Goal: Entertainment & Leisure: Browse casually

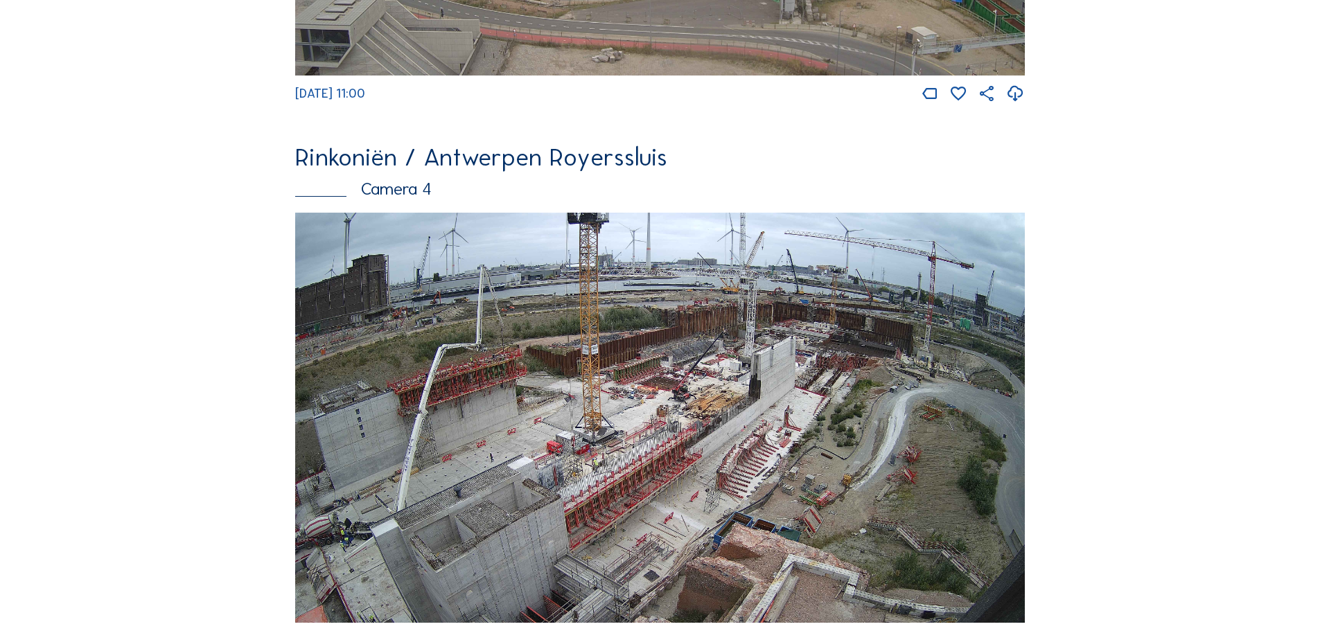
scroll to position [2218, 0]
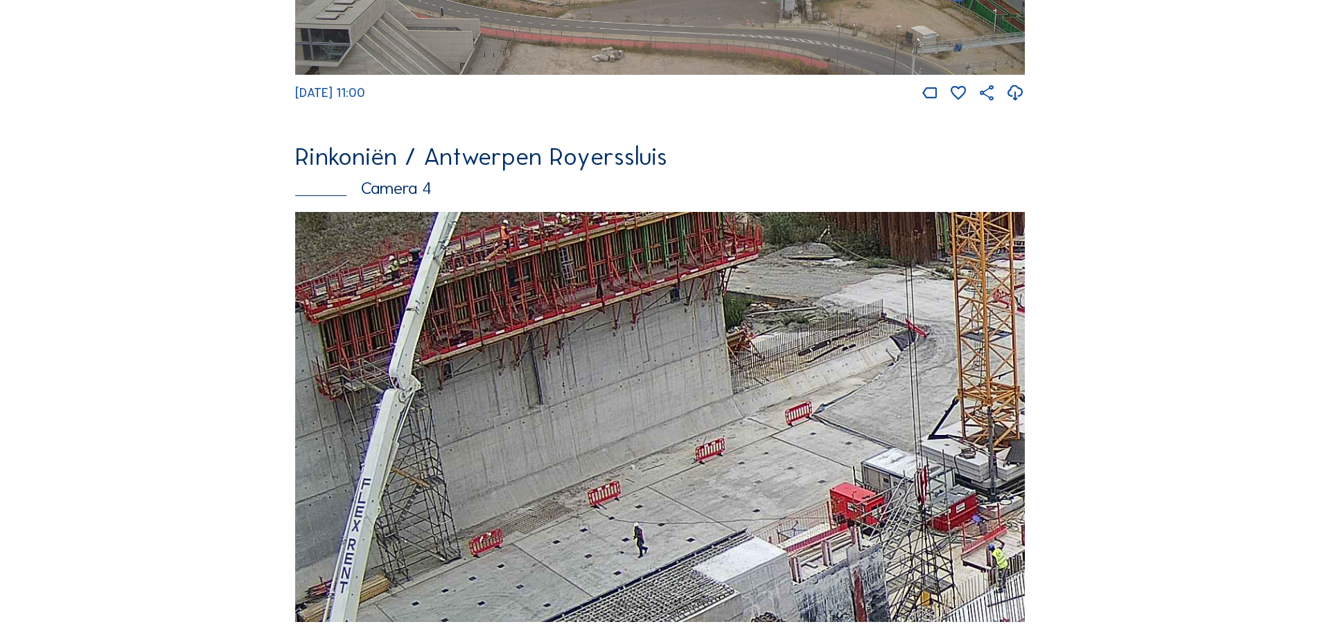
drag, startPoint x: 528, startPoint y: 497, endPoint x: 502, endPoint y: 335, distance: 164.2
click at [502, 335] on img at bounding box center [660, 417] width 730 height 411
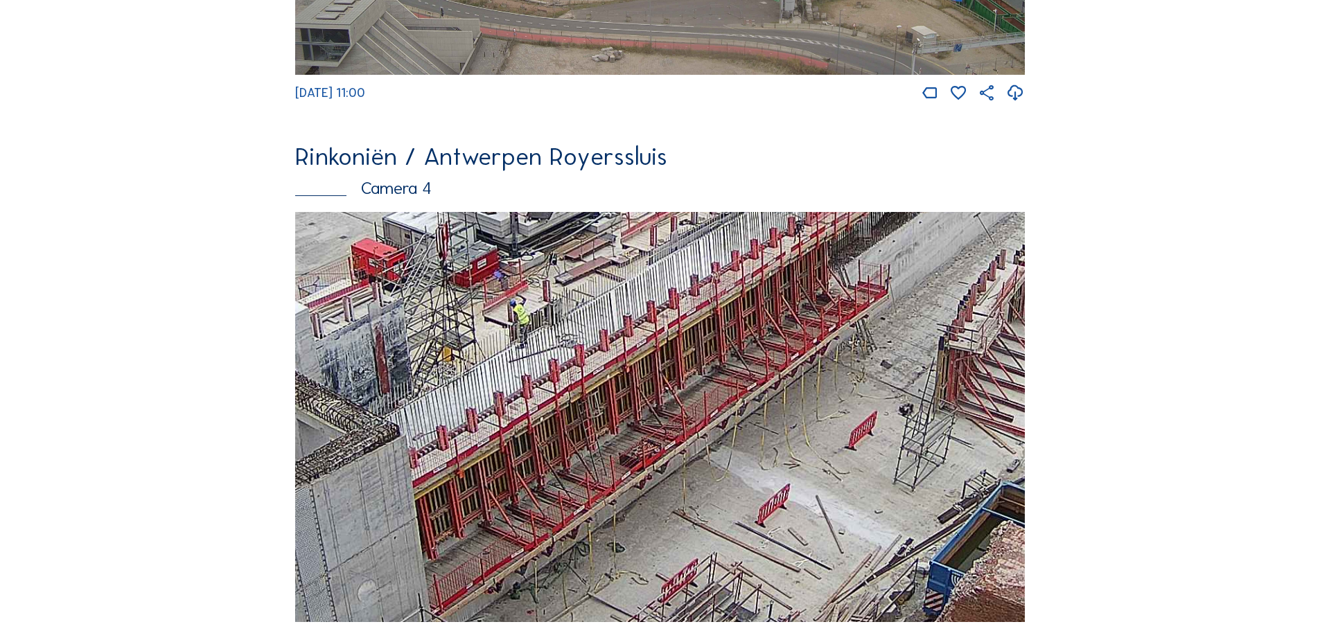
drag, startPoint x: 707, startPoint y: 409, endPoint x: 491, endPoint y: 292, distance: 245.0
click at [491, 292] on img at bounding box center [660, 417] width 730 height 411
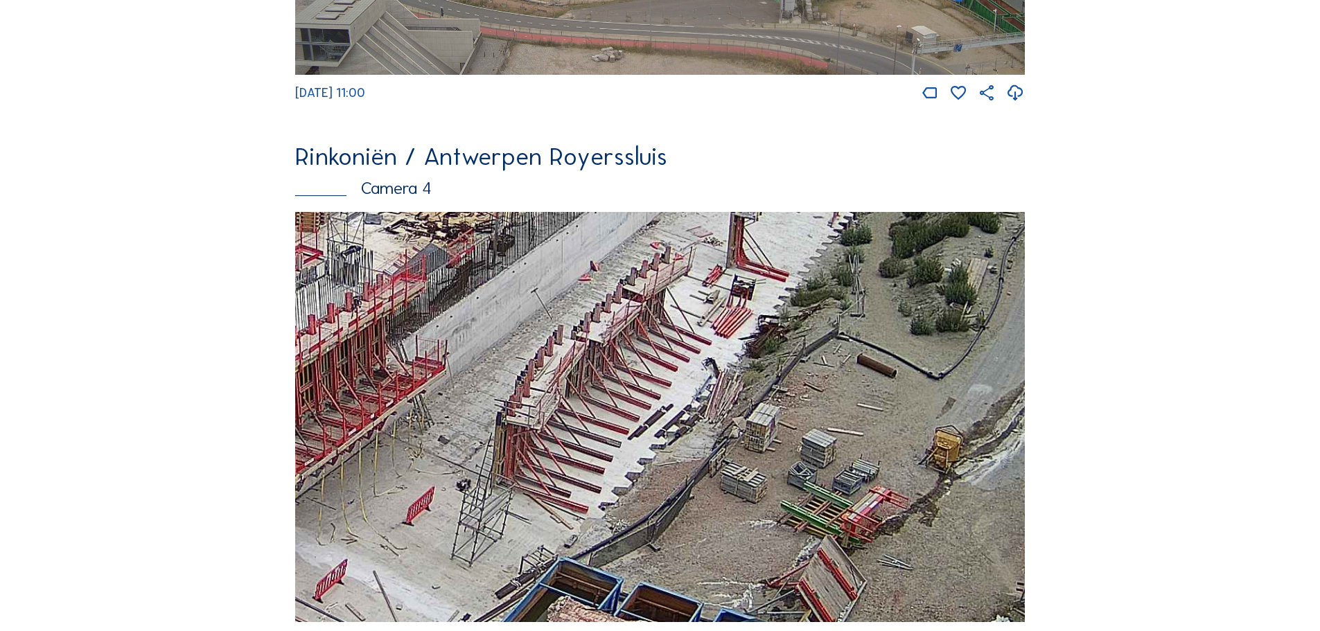
drag, startPoint x: 904, startPoint y: 447, endPoint x: 455, endPoint y: 532, distance: 457.0
click at [455, 532] on img at bounding box center [660, 417] width 730 height 411
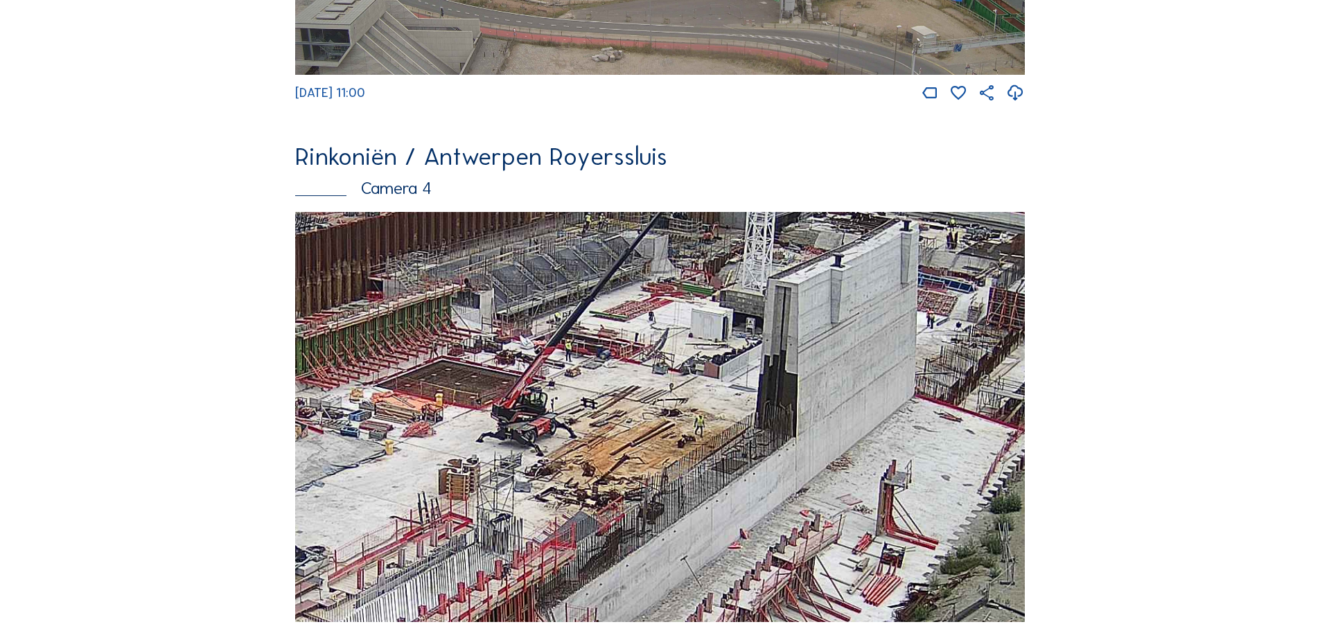
drag, startPoint x: 650, startPoint y: 383, endPoint x: 813, endPoint y: 641, distance: 305.5
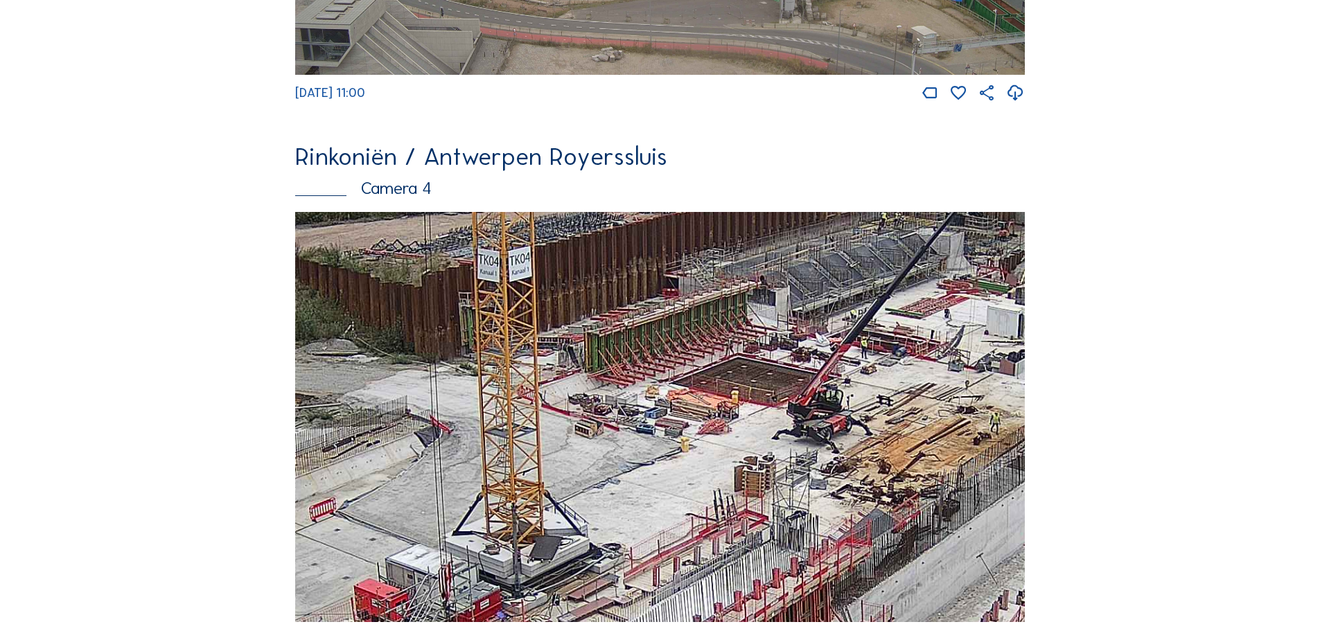
drag, startPoint x: 566, startPoint y: 518, endPoint x: 855, endPoint y: 516, distance: 289.0
click at [855, 516] on img at bounding box center [660, 417] width 730 height 411
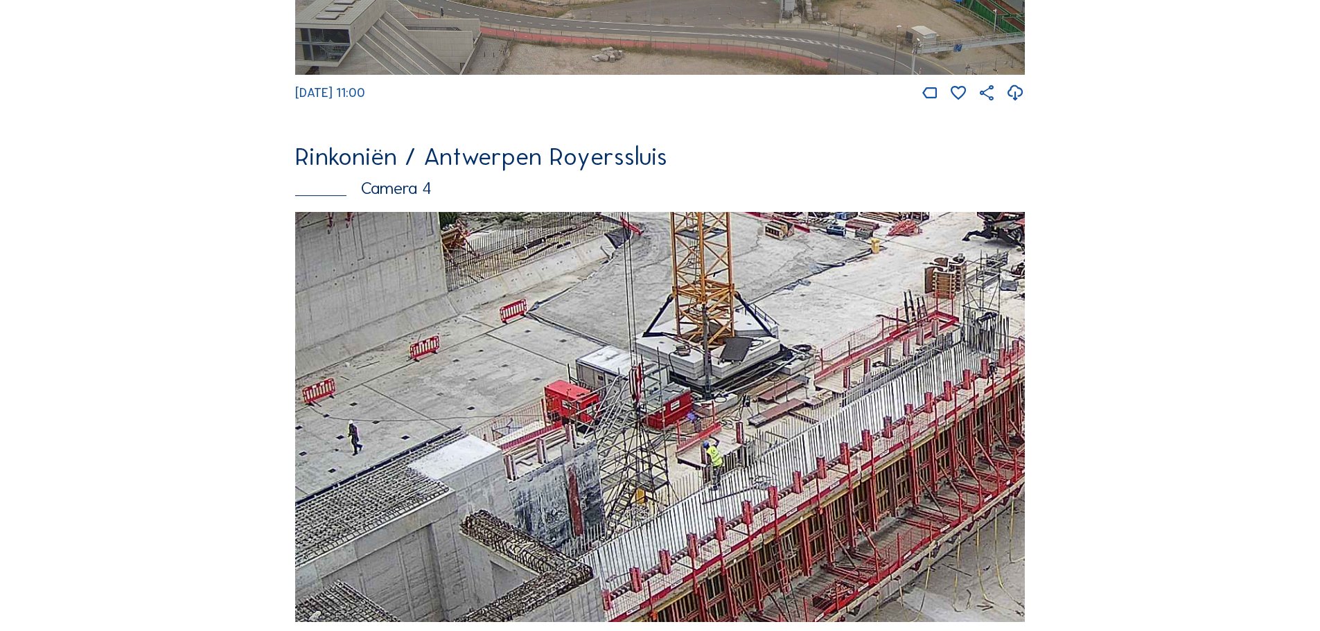
drag, startPoint x: 476, startPoint y: 453, endPoint x: 658, endPoint y: 266, distance: 260.7
click at [658, 266] on img at bounding box center [660, 417] width 730 height 411
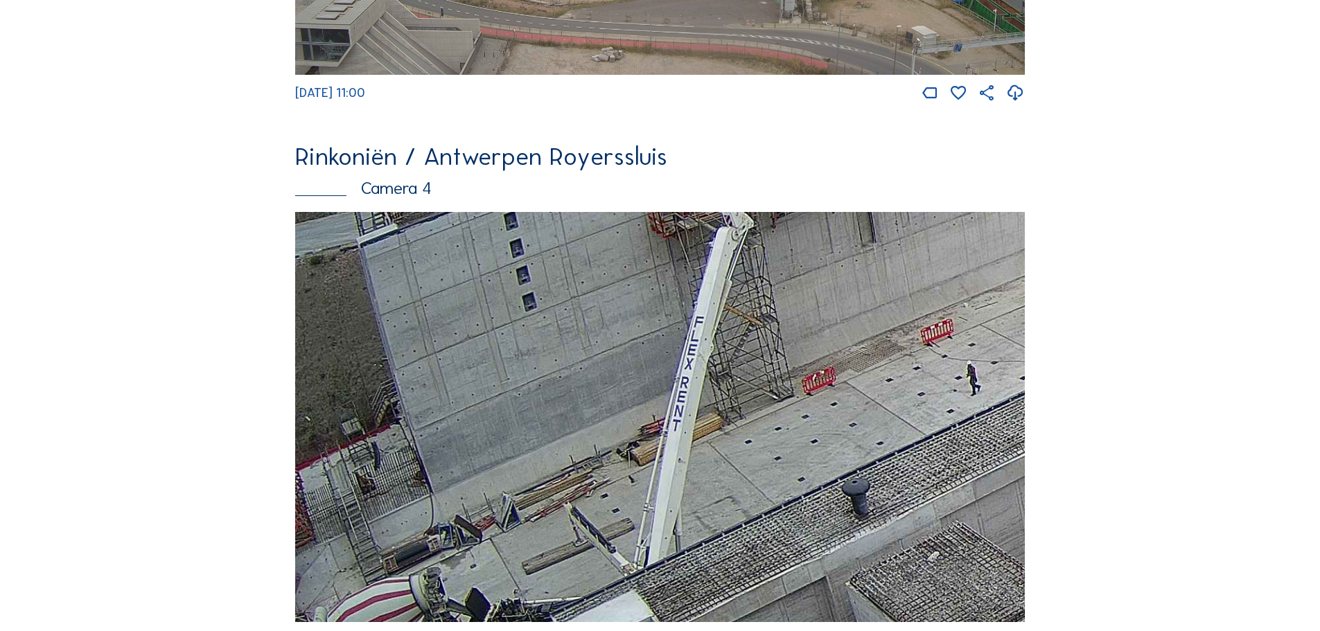
drag, startPoint x: 407, startPoint y: 536, endPoint x: 1065, endPoint y: 483, distance: 659.9
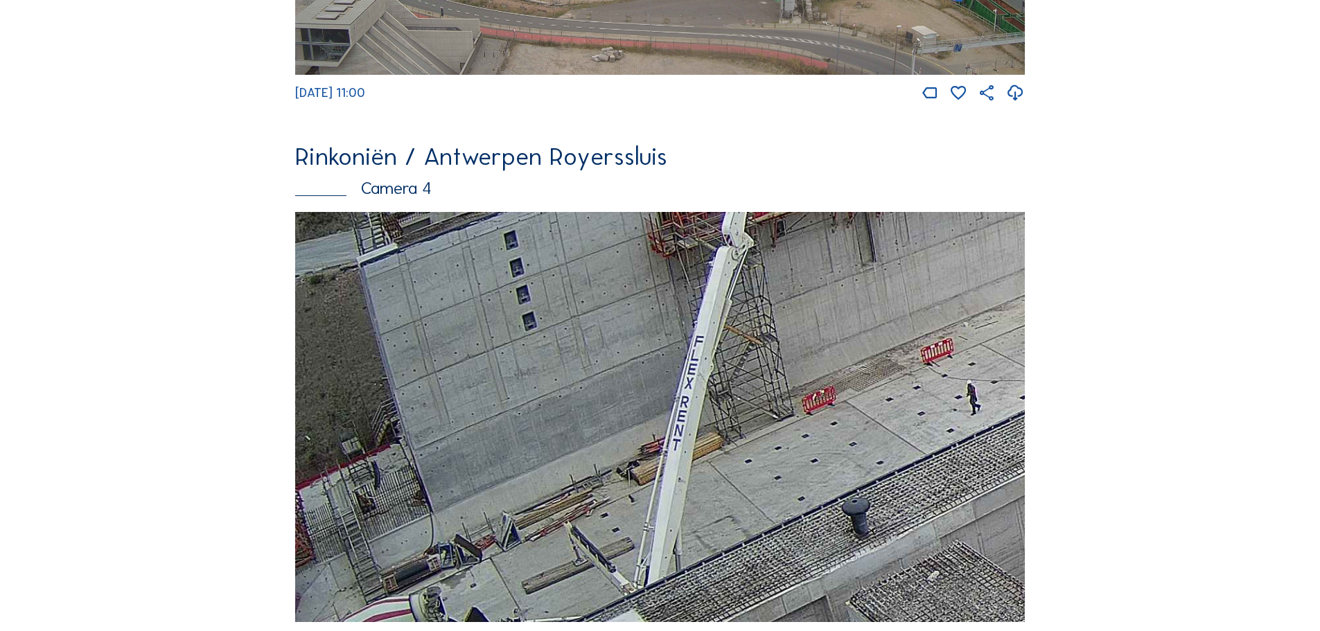
drag, startPoint x: 653, startPoint y: 554, endPoint x: 821, endPoint y: 573, distance: 169.5
click at [821, 573] on img at bounding box center [660, 417] width 730 height 411
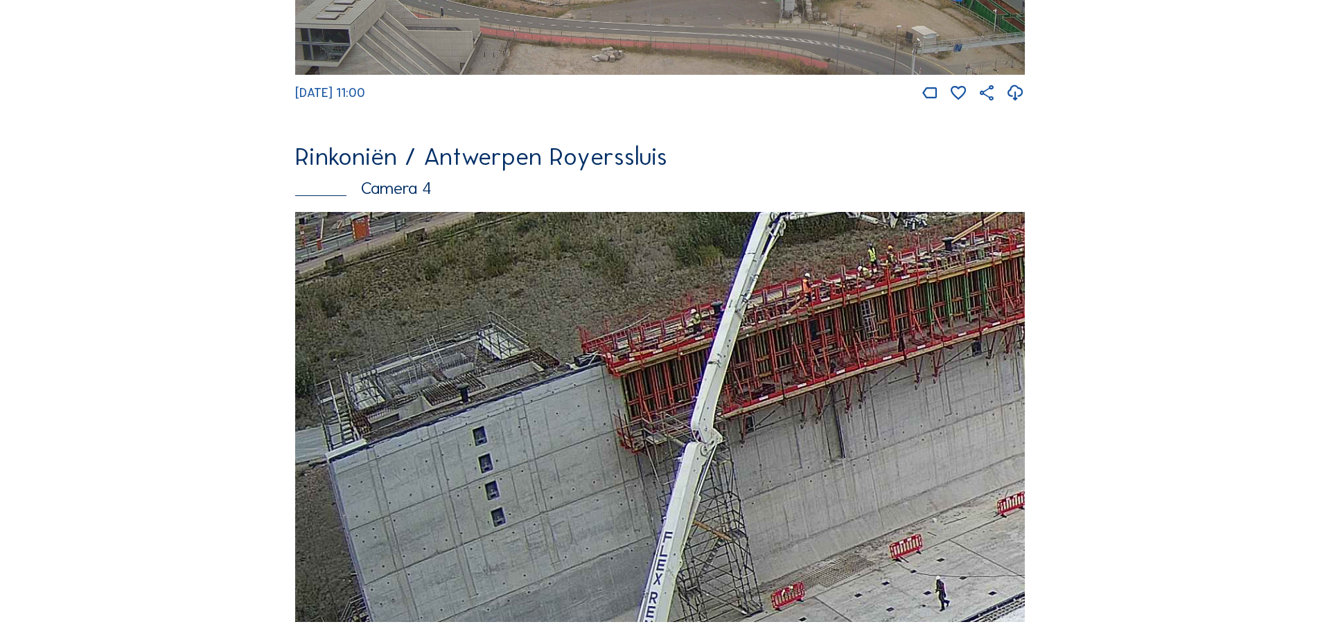
drag, startPoint x: 842, startPoint y: 464, endPoint x: 807, endPoint y: 634, distance: 173.3
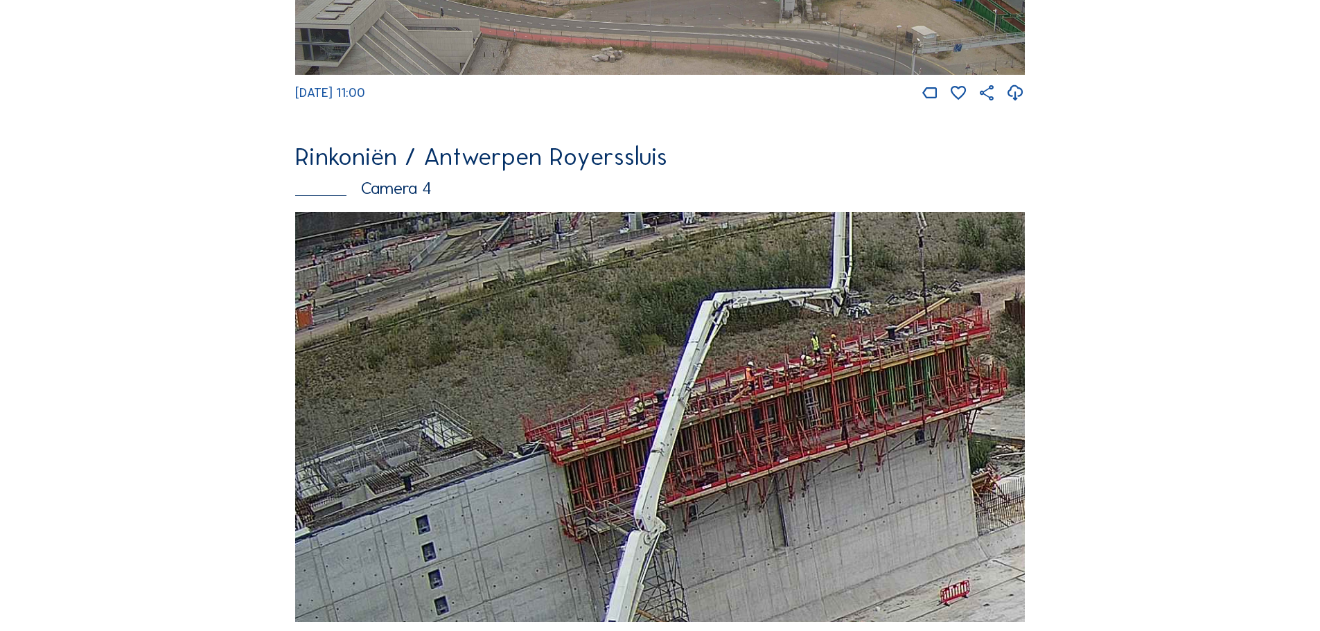
drag, startPoint x: 929, startPoint y: 422, endPoint x: 876, endPoint y: 499, distance: 93.6
click at [876, 499] on img at bounding box center [660, 417] width 730 height 411
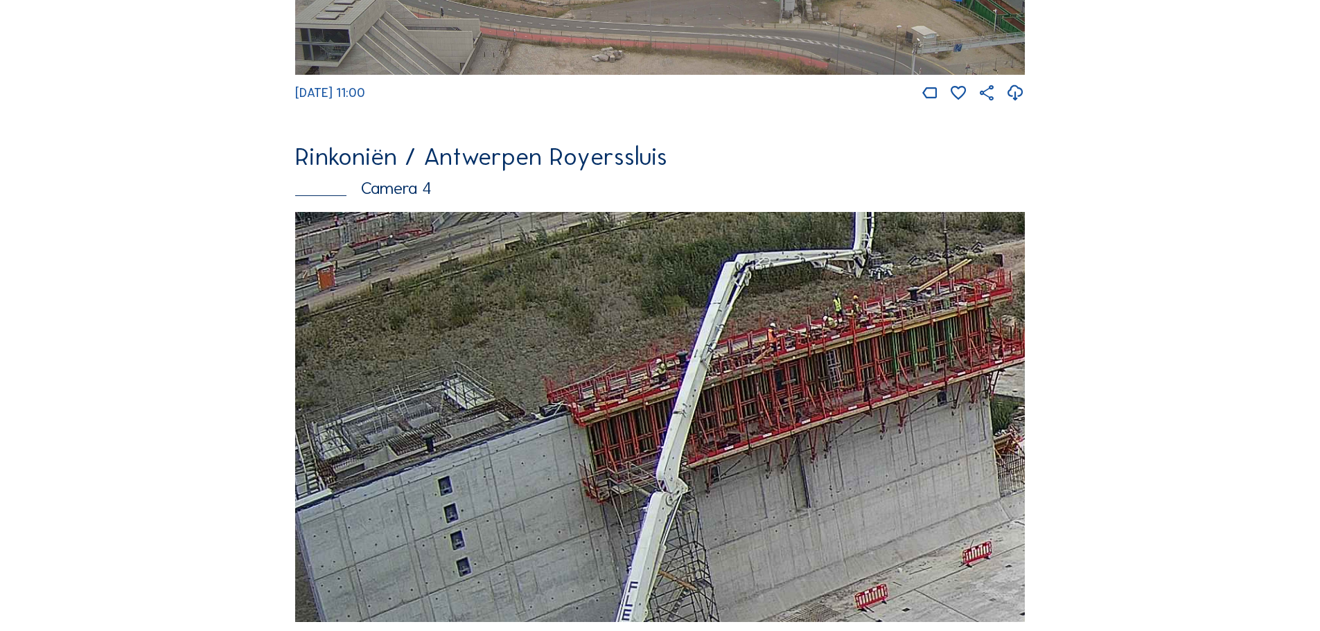
drag, startPoint x: 704, startPoint y: 485, endPoint x: 826, endPoint y: 225, distance: 287.1
click at [823, 231] on img at bounding box center [660, 417] width 730 height 411
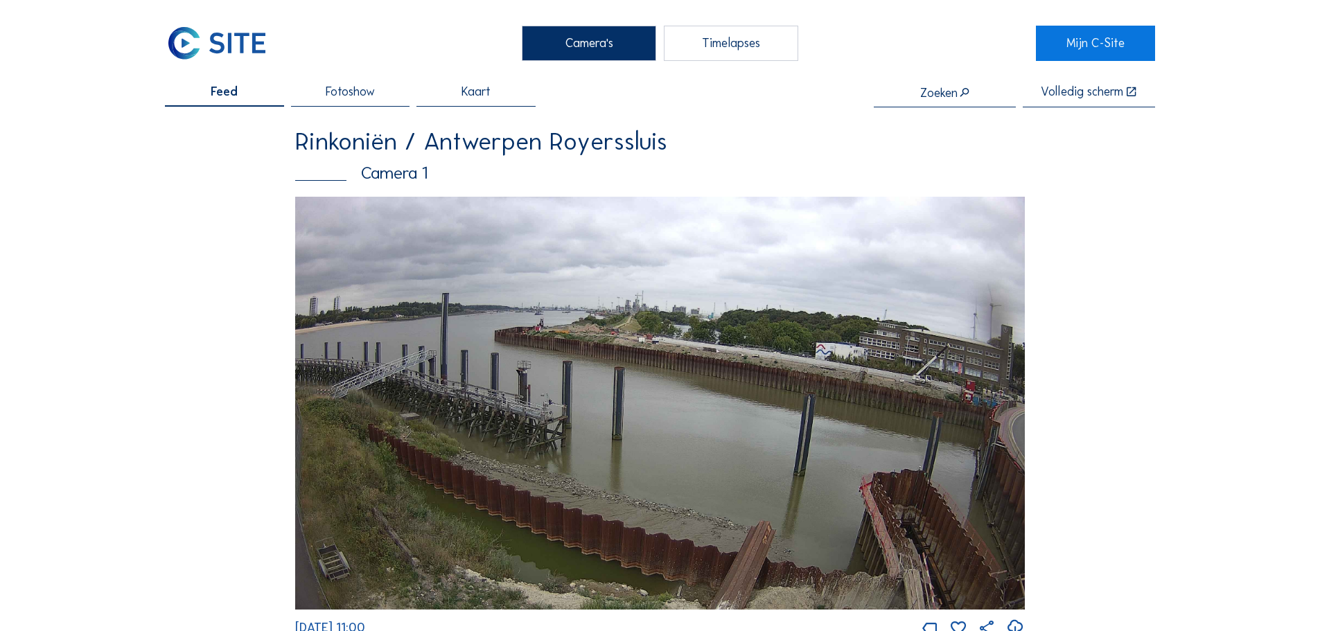
scroll to position [0, 0]
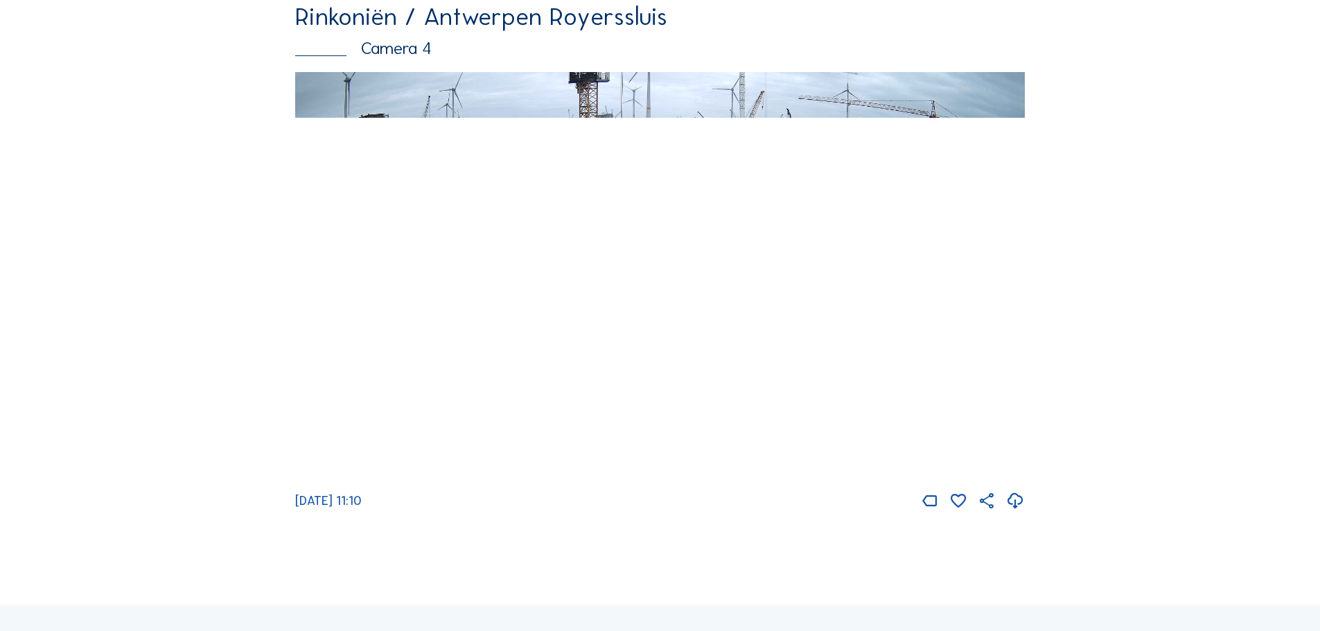
scroll to position [2357, 0]
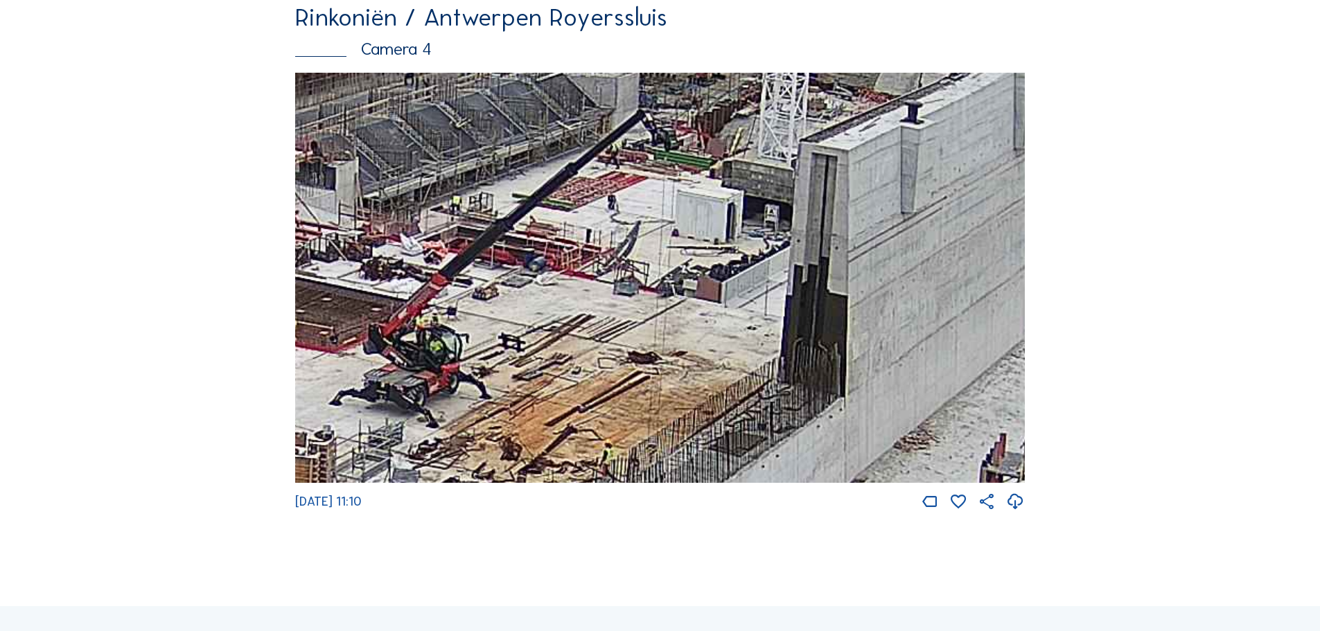
drag, startPoint x: 491, startPoint y: 315, endPoint x: 780, endPoint y: 197, distance: 312.7
click at [780, 197] on img at bounding box center [660, 278] width 730 height 411
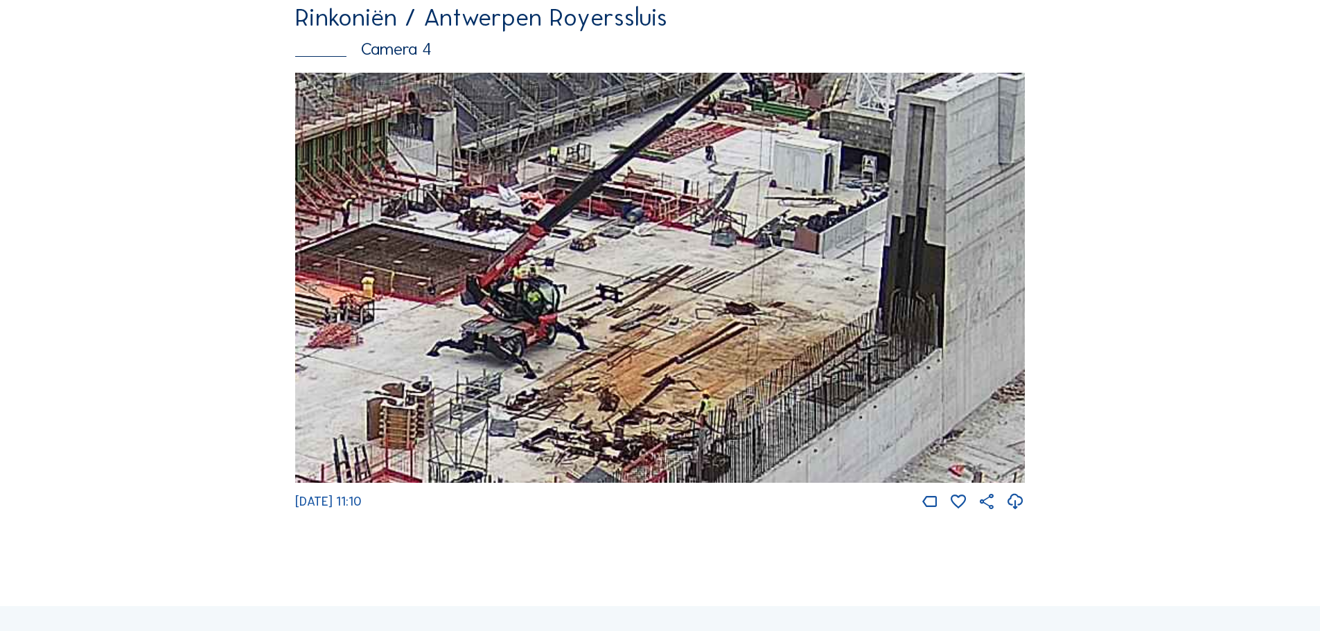
drag, startPoint x: 538, startPoint y: 329, endPoint x: 835, endPoint y: 213, distance: 319.3
click at [835, 213] on img at bounding box center [660, 278] width 730 height 411
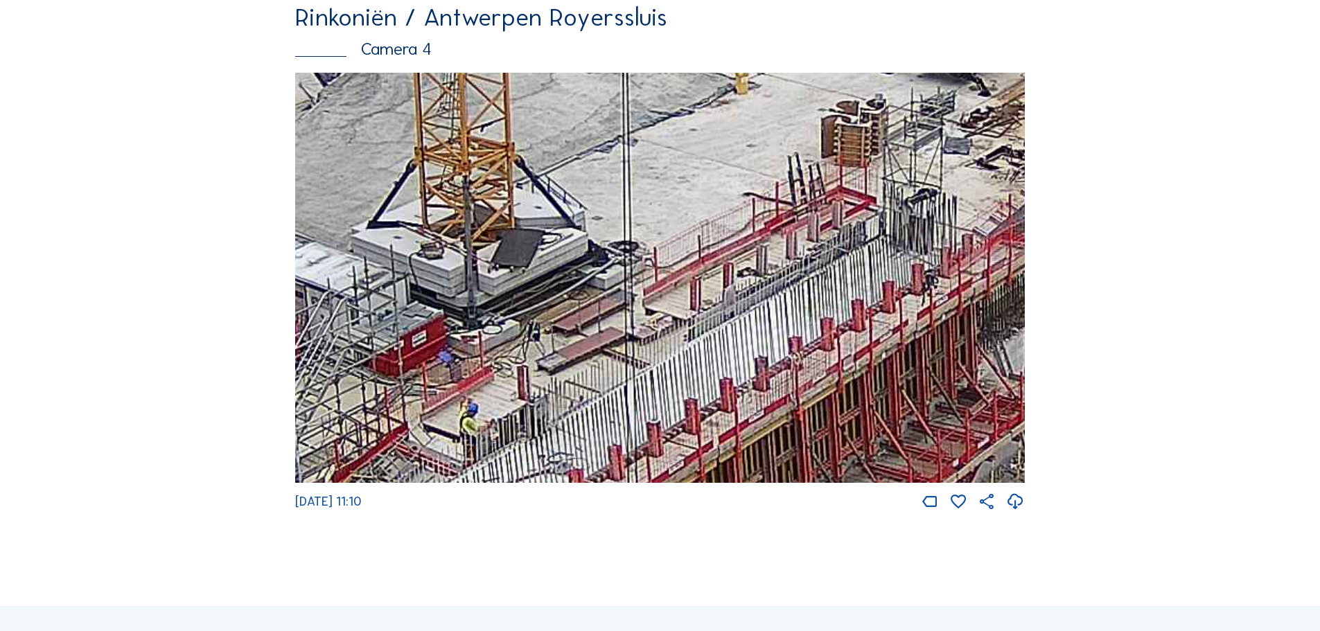
drag, startPoint x: 608, startPoint y: 328, endPoint x: 834, endPoint y: 142, distance: 293.5
click at [834, 142] on img at bounding box center [660, 278] width 730 height 411
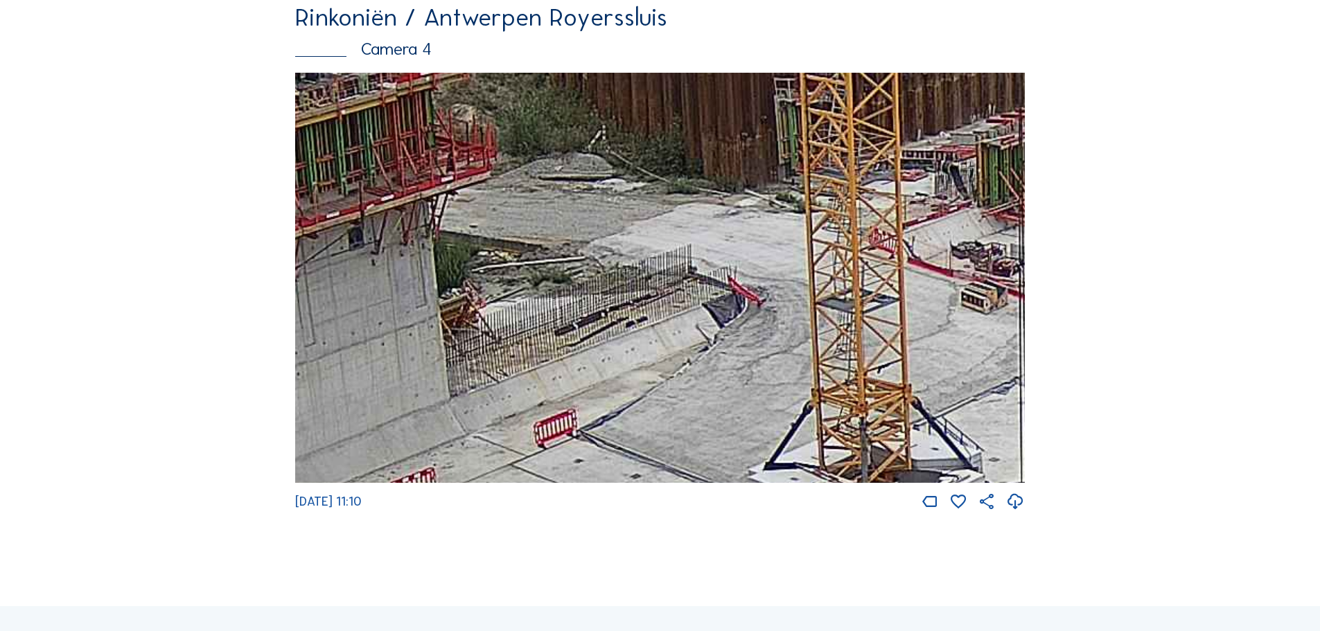
drag, startPoint x: 650, startPoint y: 237, endPoint x: 1036, endPoint y: 464, distance: 447.6
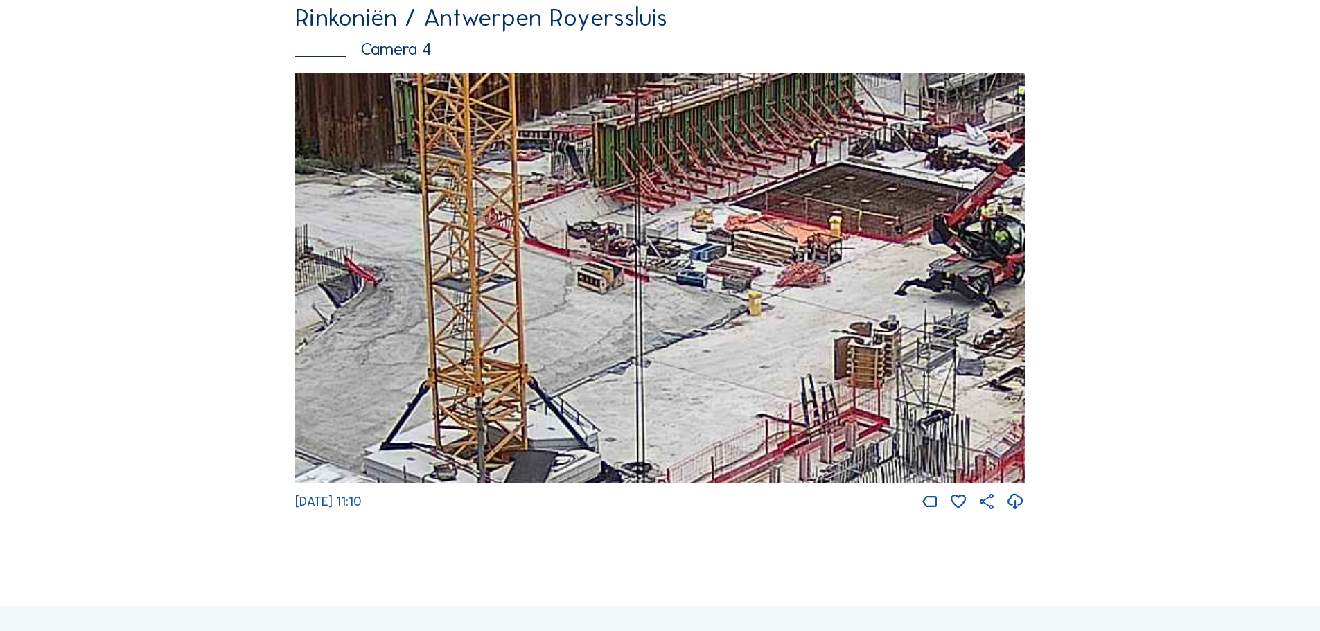
drag, startPoint x: 983, startPoint y: 408, endPoint x: 584, endPoint y: 387, distance: 399.7
click at [584, 387] on img at bounding box center [660, 278] width 730 height 411
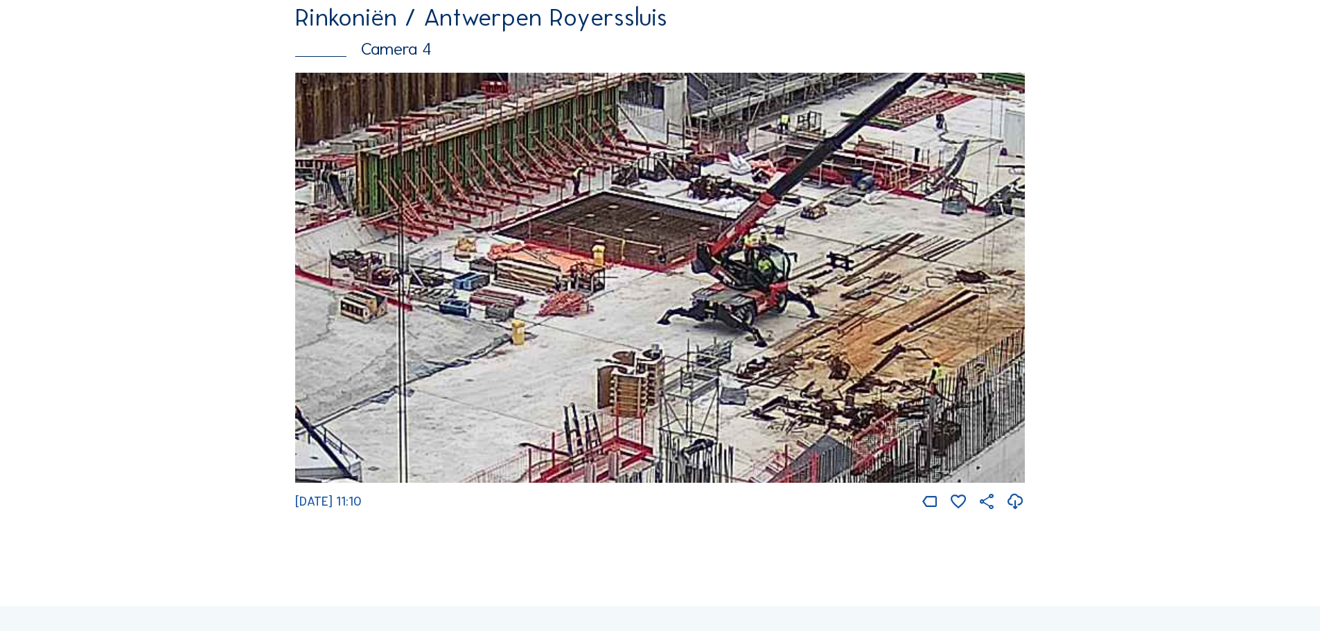
drag, startPoint x: 855, startPoint y: 324, endPoint x: 630, endPoint y: 356, distance: 226.7
click at [630, 356] on img at bounding box center [660, 278] width 730 height 411
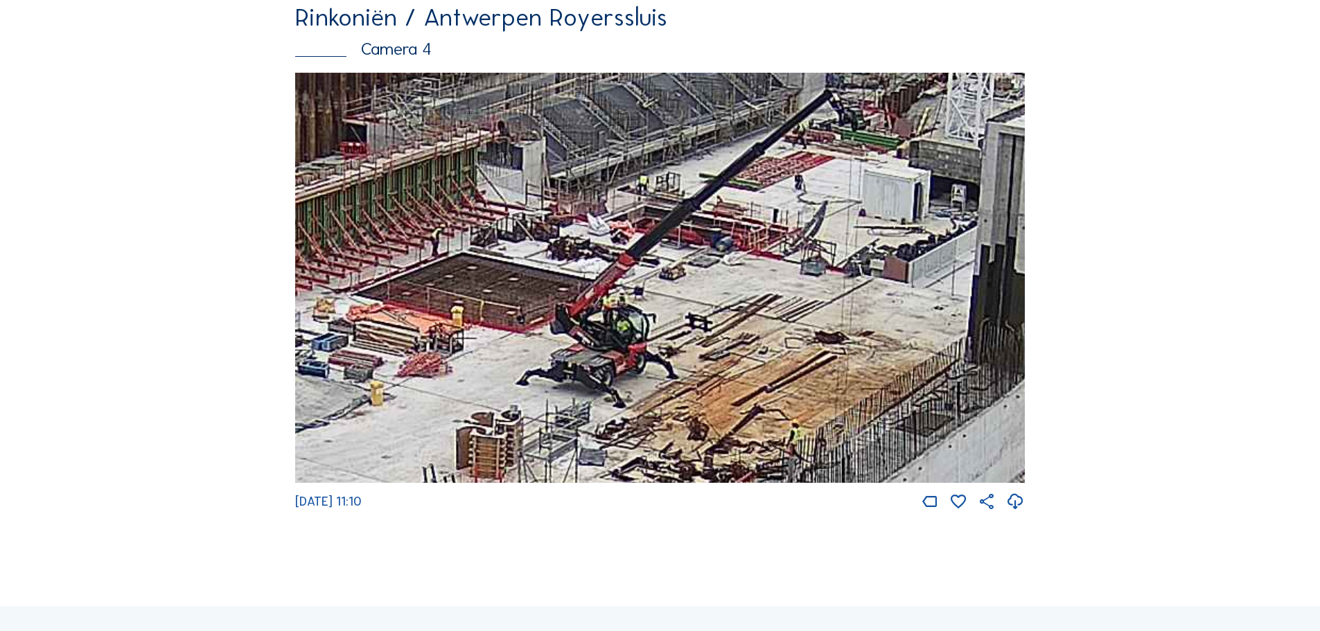
drag, startPoint x: 855, startPoint y: 249, endPoint x: 716, endPoint y: 308, distance: 150.6
click at [716, 308] on img at bounding box center [660, 278] width 730 height 411
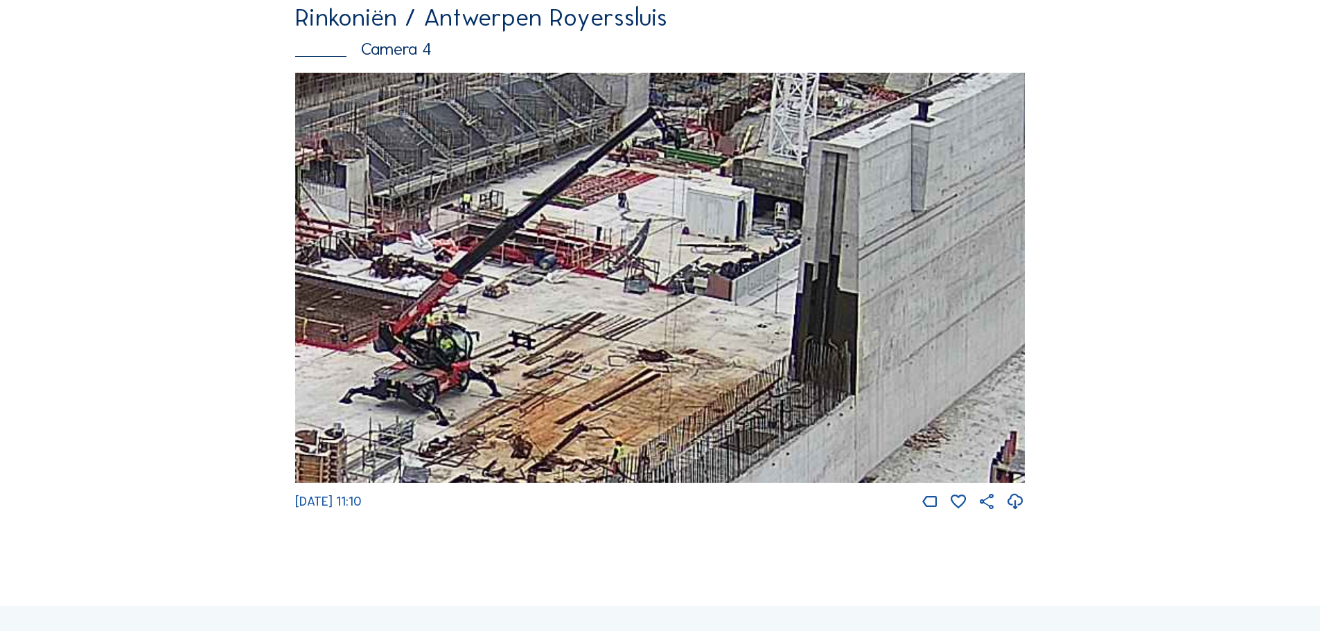
drag, startPoint x: 883, startPoint y: 265, endPoint x: 706, endPoint y: 281, distance: 177.4
click at [706, 281] on img at bounding box center [660, 278] width 730 height 411
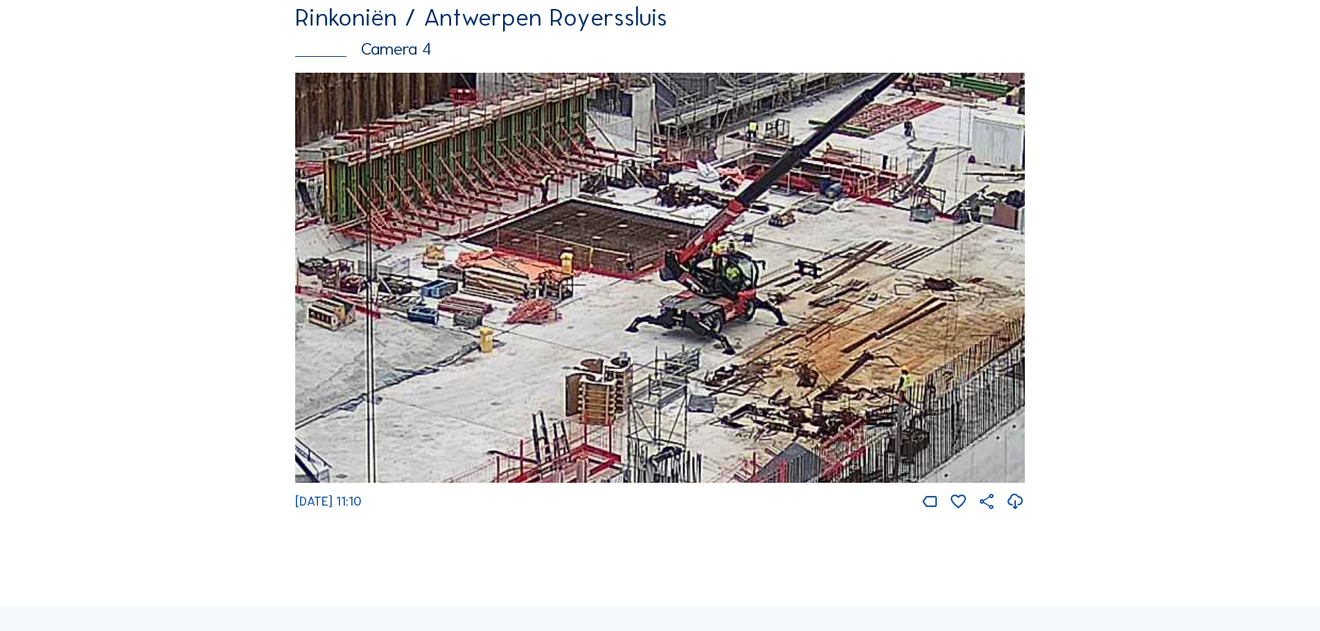
drag, startPoint x: 581, startPoint y: 340, endPoint x: 1082, endPoint y: 51, distance: 577.8
click at [997, 148] on img at bounding box center [660, 278] width 730 height 411
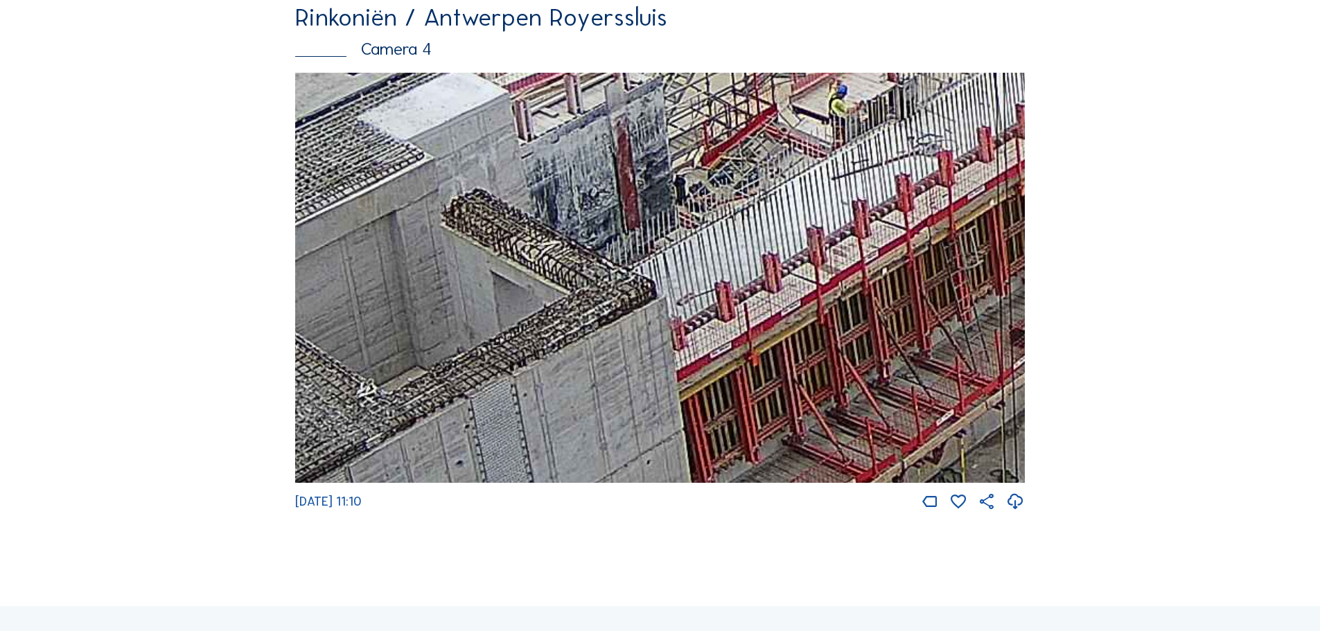
drag, startPoint x: 1009, startPoint y: 78, endPoint x: 1080, endPoint y: -55, distance: 151.3
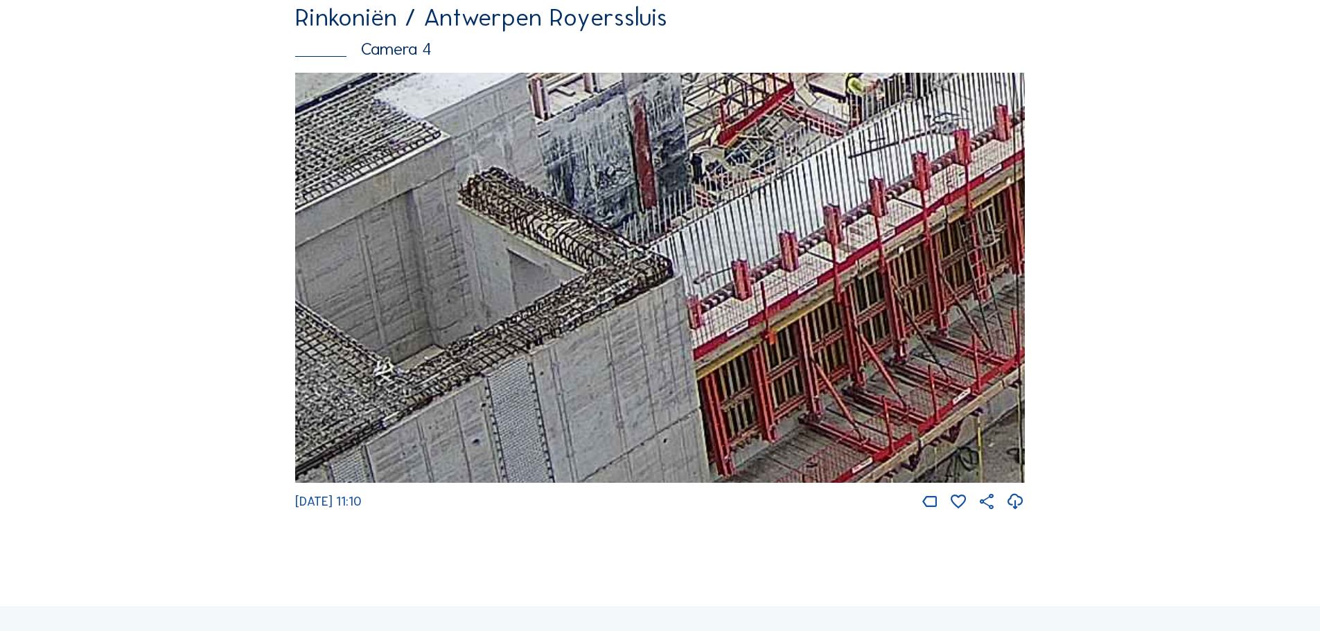
drag, startPoint x: 520, startPoint y: 389, endPoint x: 1131, endPoint y: -75, distance: 767.6
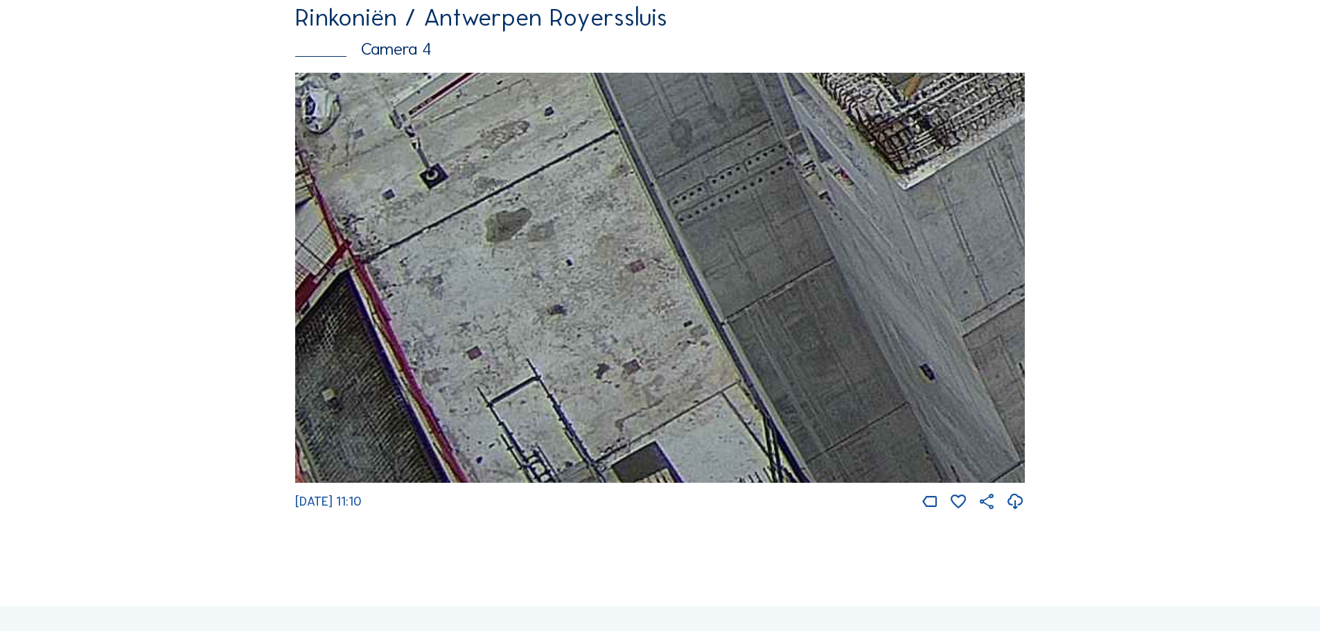
drag, startPoint x: 593, startPoint y: 342, endPoint x: 1010, endPoint y: -17, distance: 550.4
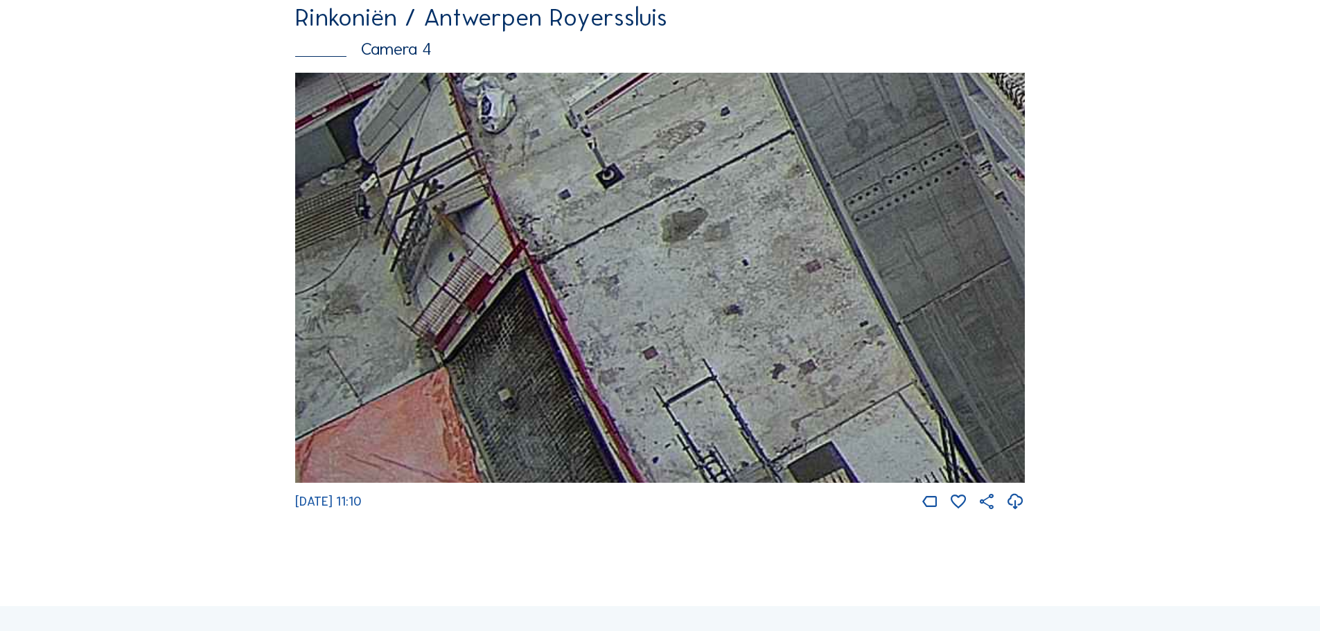
drag, startPoint x: 742, startPoint y: 179, endPoint x: 951, endPoint y: 55, distance: 242.7
click at [934, 55] on div "Rinkoniën / Antwerpen Royerssluis Camera 4 We 20 Aug 2025 11:10" at bounding box center [660, 258] width 730 height 507
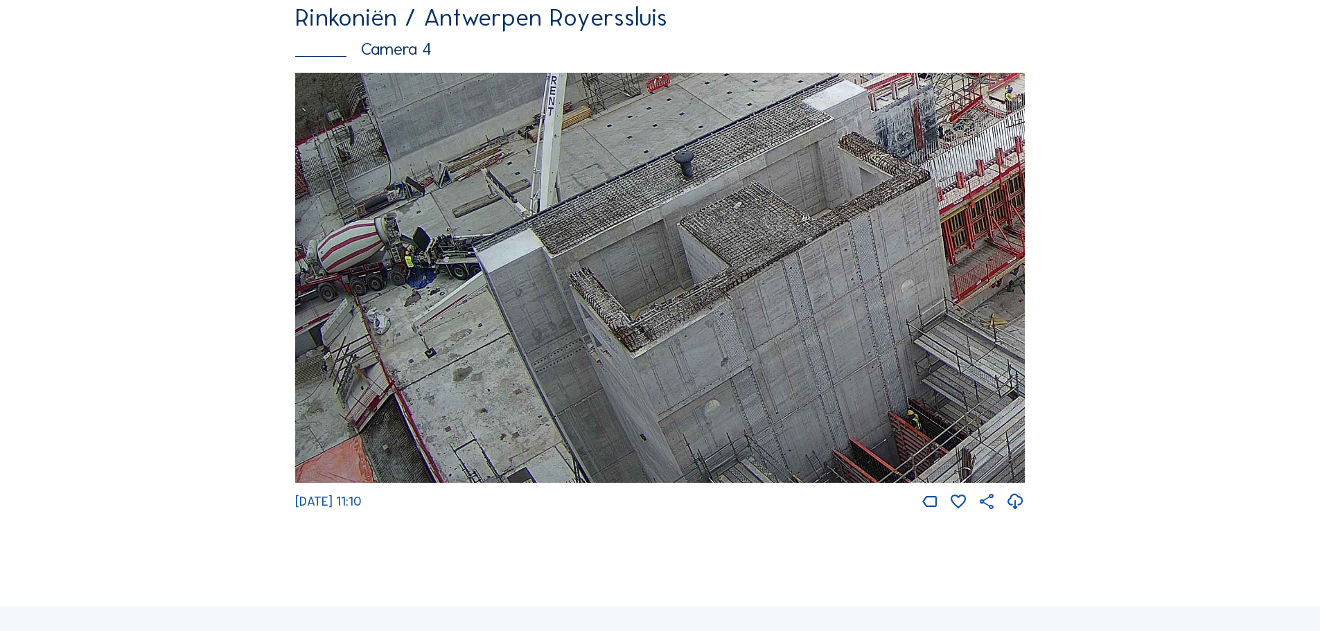
drag, startPoint x: 465, startPoint y: 414, endPoint x: 535, endPoint y: 312, distance: 123.6
click at [534, 313] on img at bounding box center [660, 278] width 730 height 411
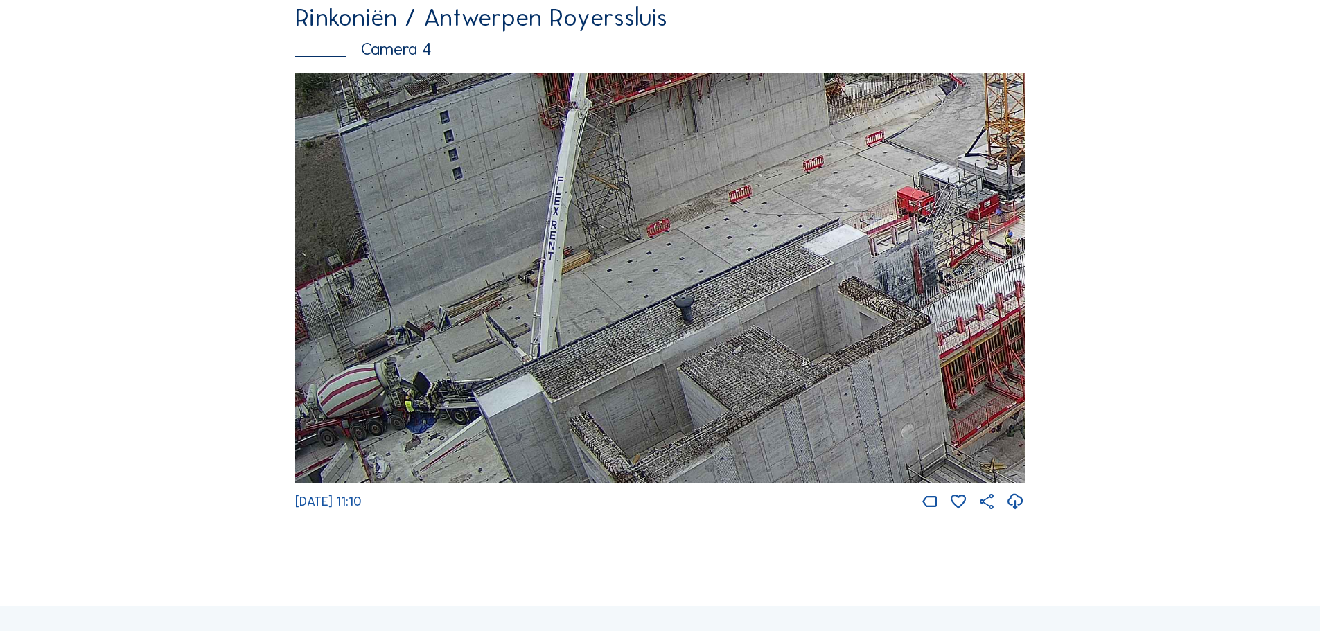
drag, startPoint x: 764, startPoint y: 214, endPoint x: 785, endPoint y: 359, distance: 146.4
click at [785, 359] on img at bounding box center [660, 278] width 730 height 411
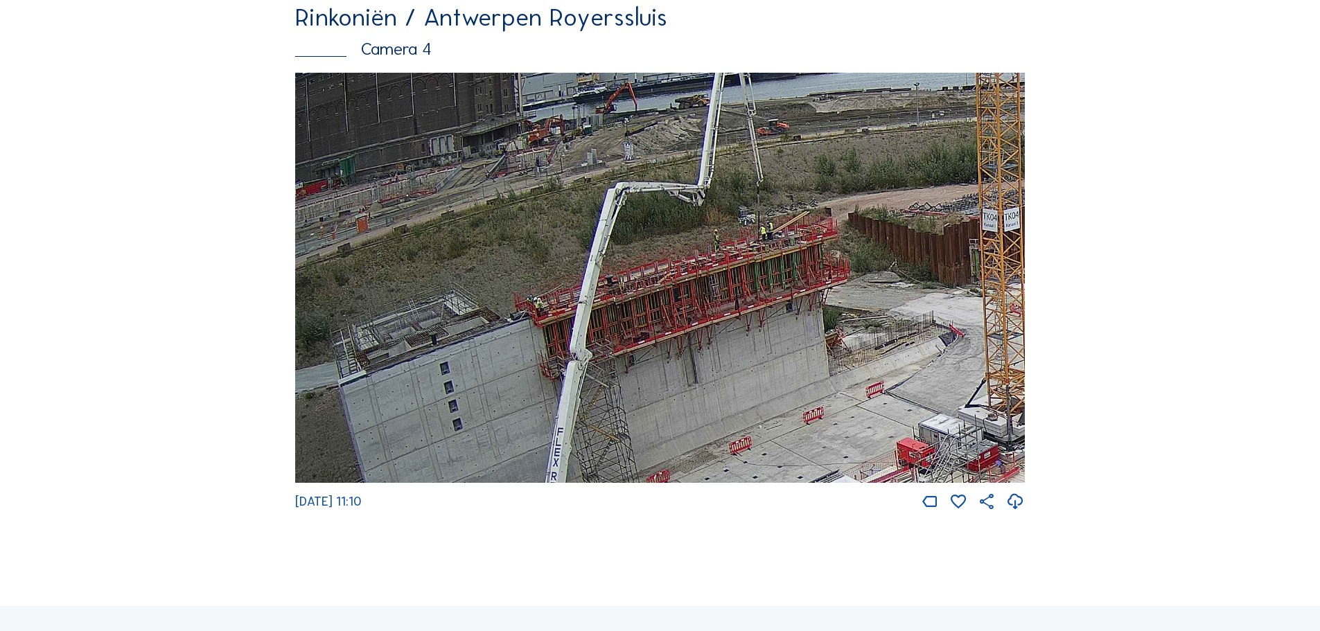
drag, startPoint x: 764, startPoint y: 231, endPoint x: 847, endPoint y: 482, distance: 264.7
click at [847, 482] on img at bounding box center [660, 278] width 730 height 411
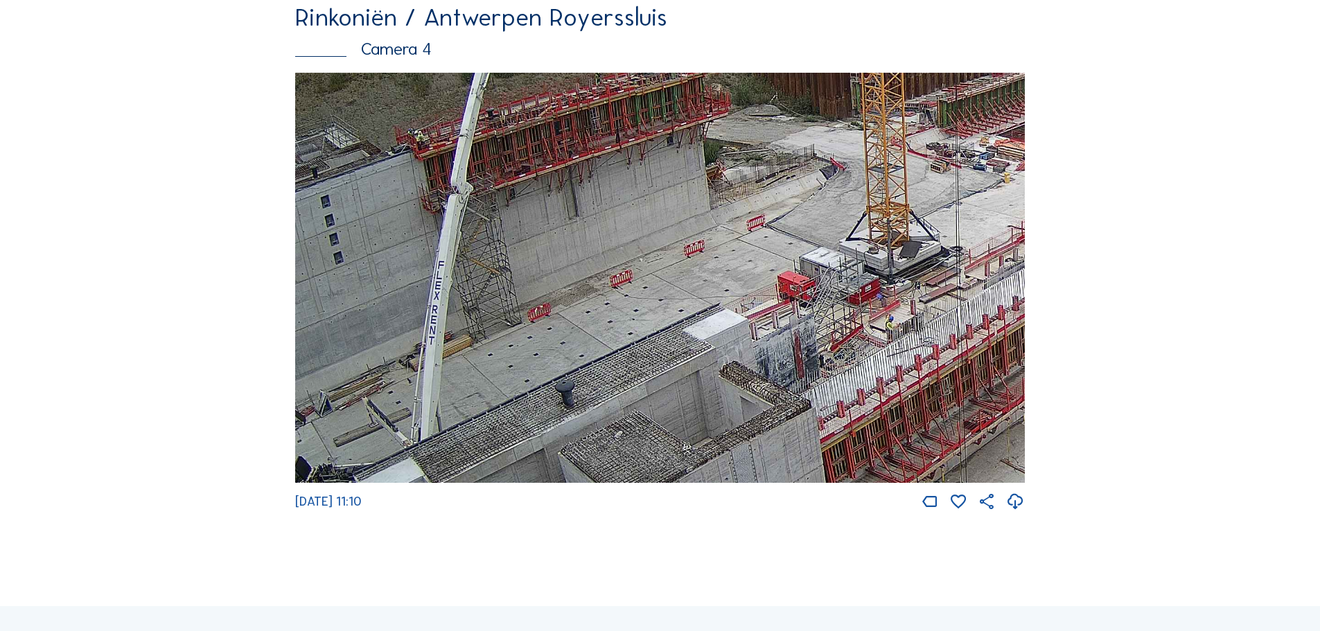
drag, startPoint x: 875, startPoint y: 306, endPoint x: 748, endPoint y: 104, distance: 238.5
click at [748, 104] on img at bounding box center [660, 278] width 730 height 411
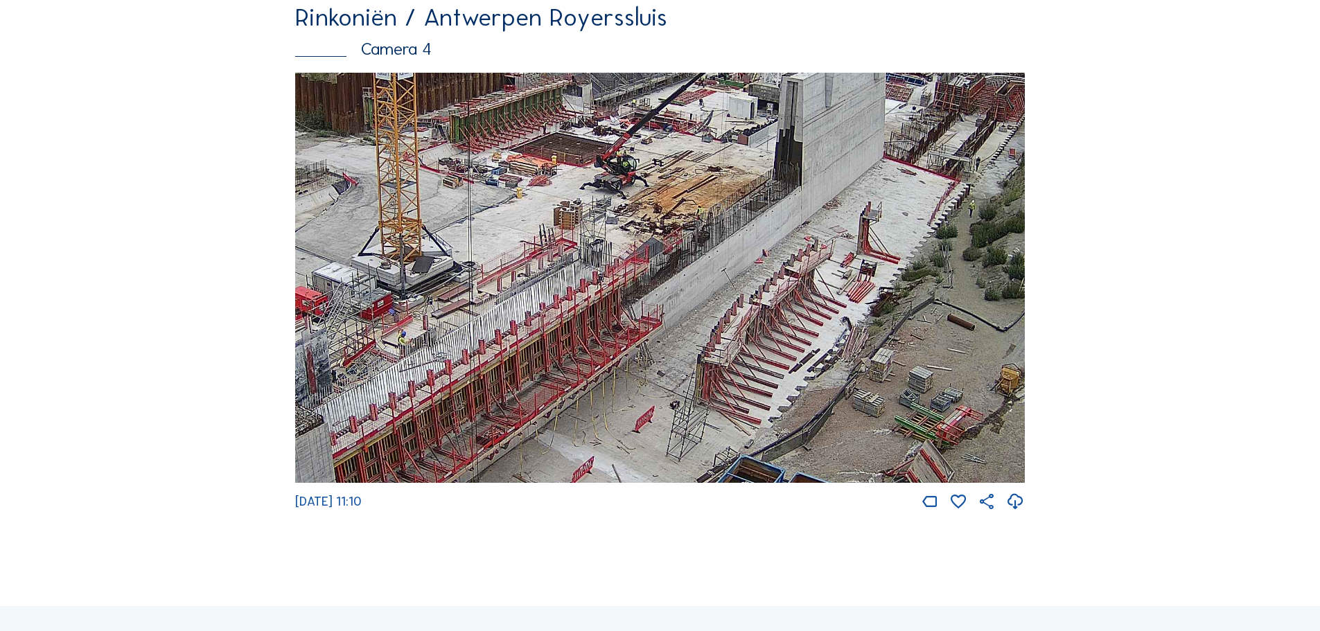
drag, startPoint x: 949, startPoint y: 222, endPoint x: 469, endPoint y: 273, distance: 482.9
click at [469, 273] on img at bounding box center [660, 278] width 730 height 411
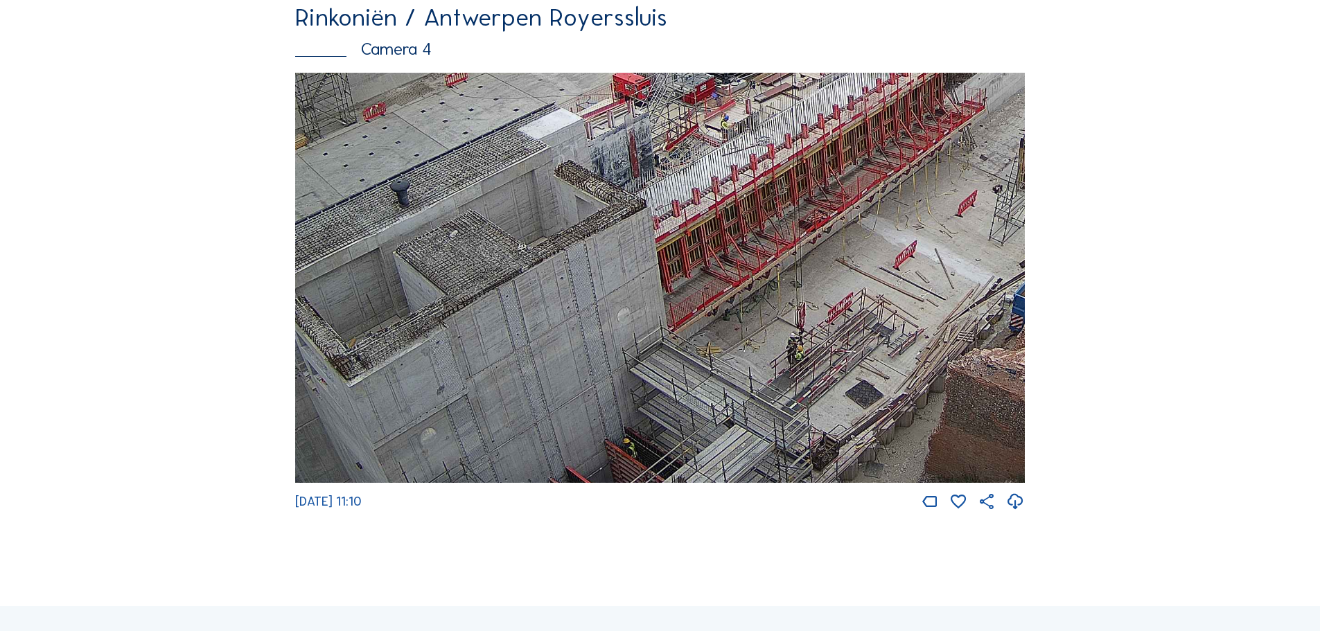
drag, startPoint x: 504, startPoint y: 276, endPoint x: 857, endPoint y: 80, distance: 404.2
click at [857, 80] on div "Rinkoniën / Antwerpen Royerssluis Camera 4 We 20 Aug 2025 11:10" at bounding box center [660, 258] width 730 height 507
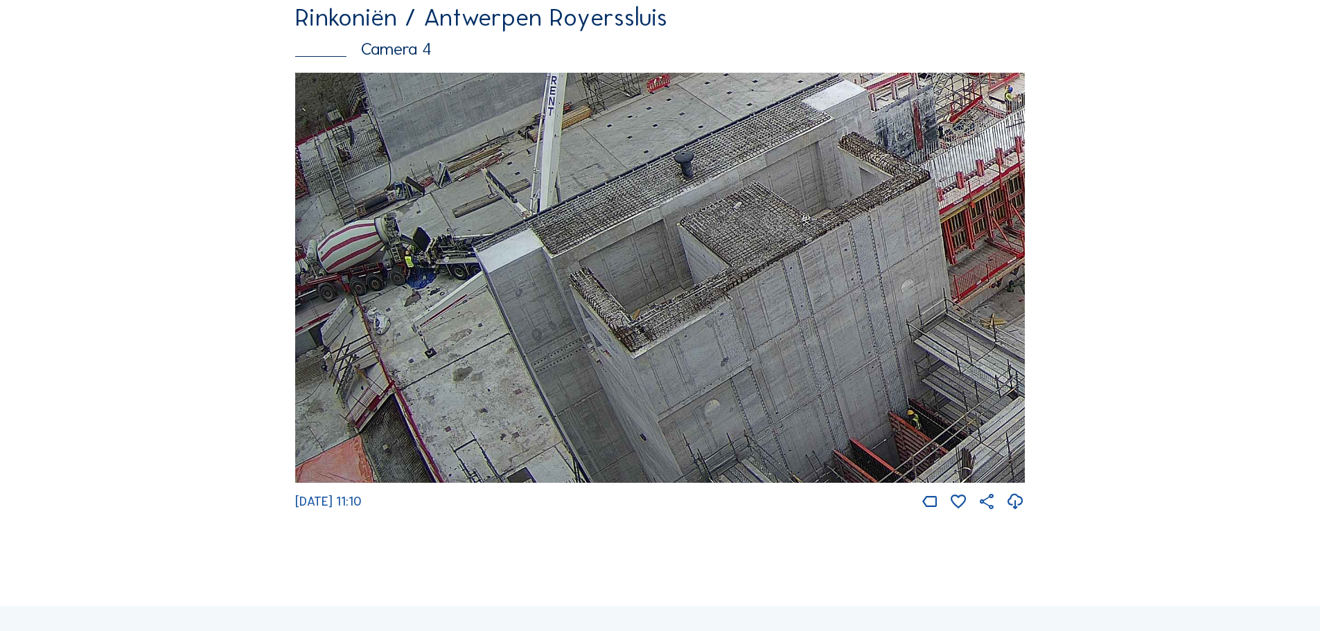
drag, startPoint x: 440, startPoint y: 355, endPoint x: 771, endPoint y: 306, distance: 334.9
click at [898, 187] on img at bounding box center [660, 278] width 730 height 411
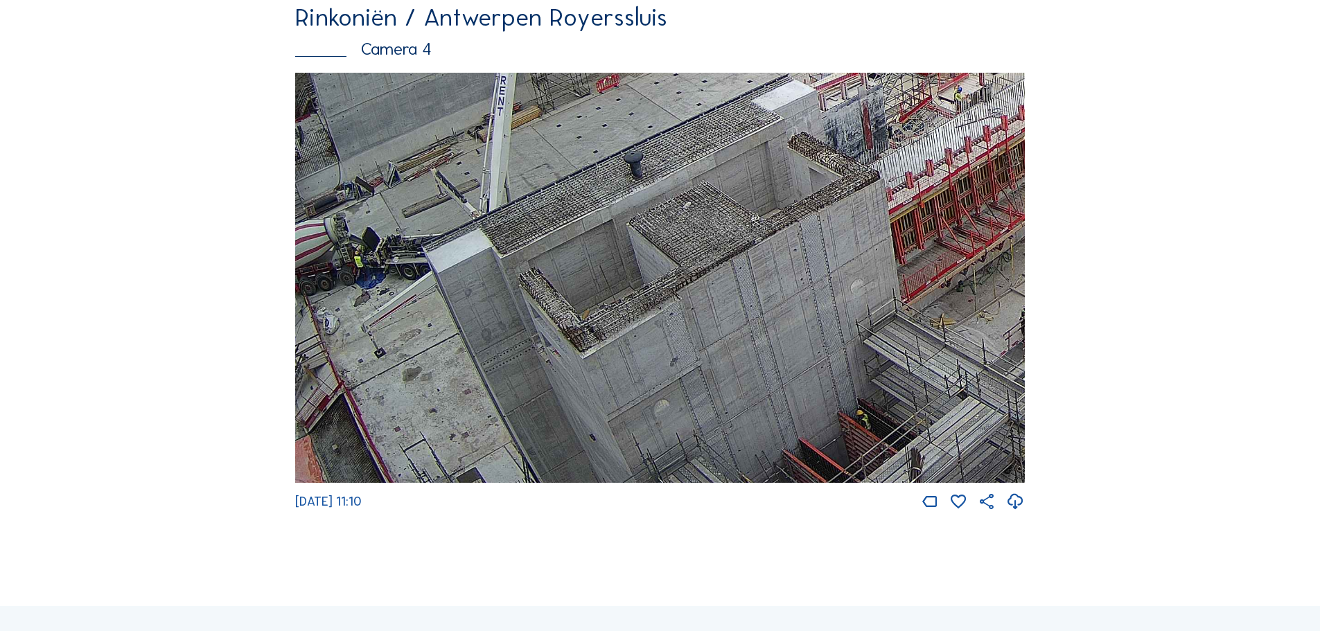
drag, startPoint x: 514, startPoint y: 415, endPoint x: 464, endPoint y: 271, distance: 152.8
click at [464, 271] on img at bounding box center [660, 278] width 730 height 411
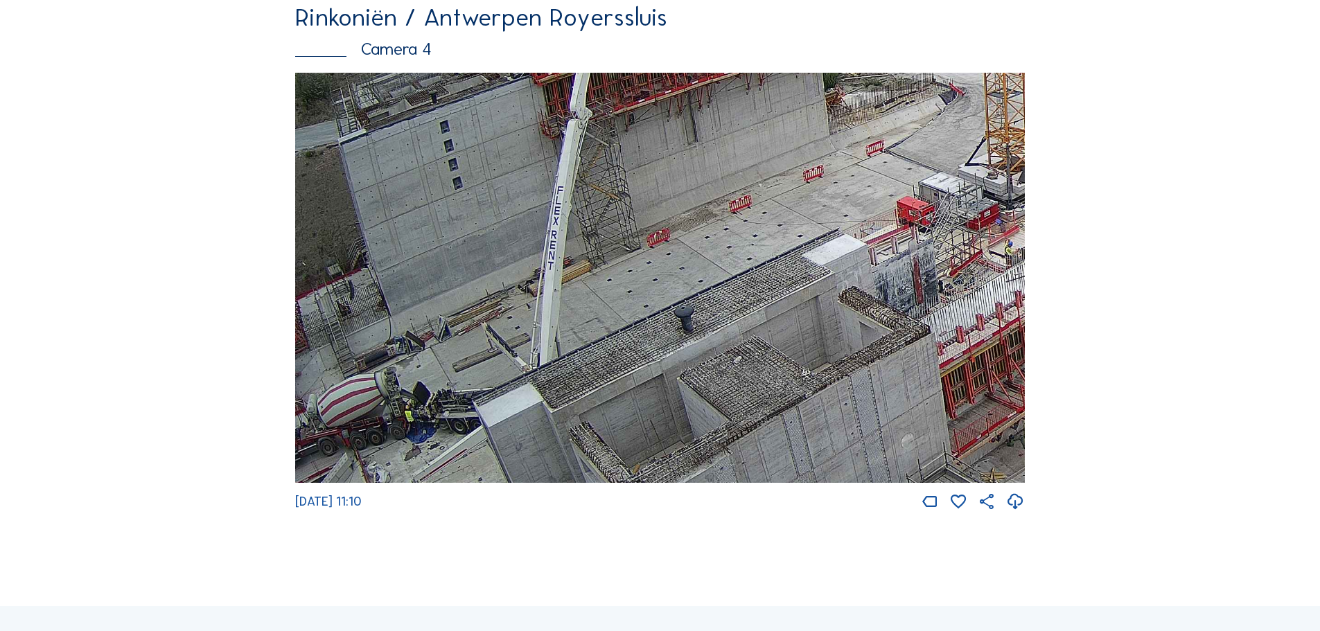
drag, startPoint x: 486, startPoint y: 295, endPoint x: 726, endPoint y: 426, distance: 273.8
click at [726, 426] on img at bounding box center [660, 278] width 730 height 411
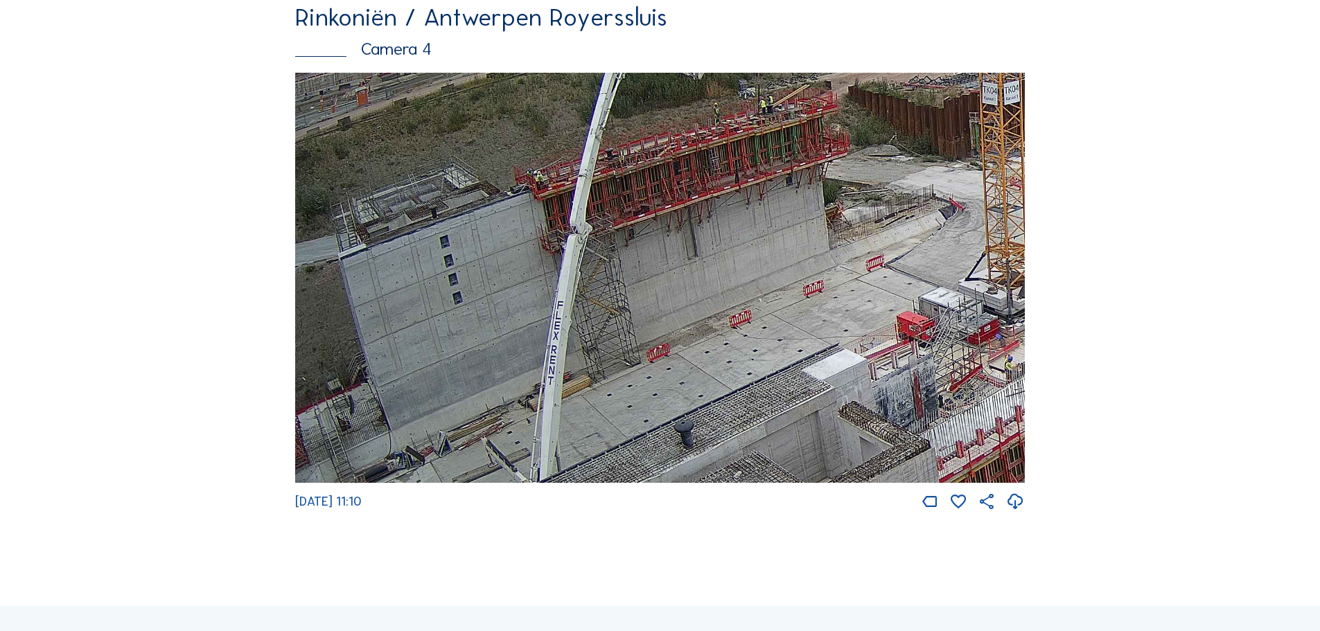
drag, startPoint x: 635, startPoint y: 258, endPoint x: 766, endPoint y: 408, distance: 199.9
click at [766, 408] on img at bounding box center [660, 278] width 730 height 411
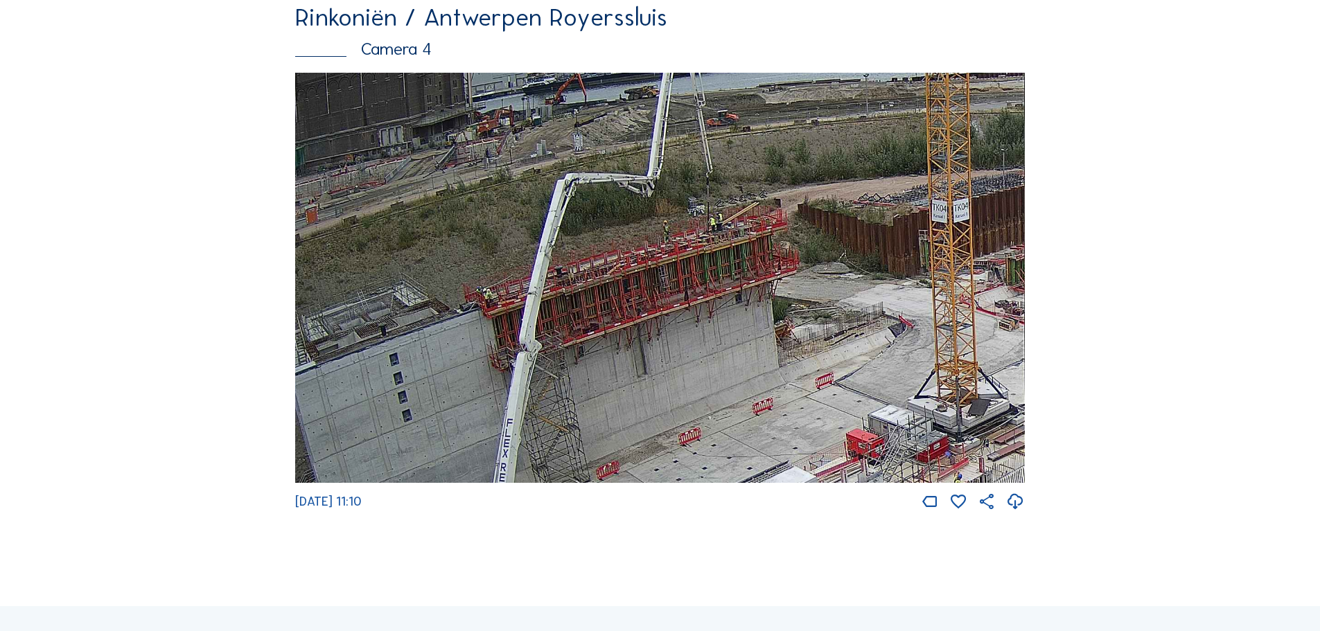
drag, startPoint x: 826, startPoint y: 277, endPoint x: 773, endPoint y: 362, distance: 100.8
click at [773, 362] on img at bounding box center [660, 278] width 730 height 411
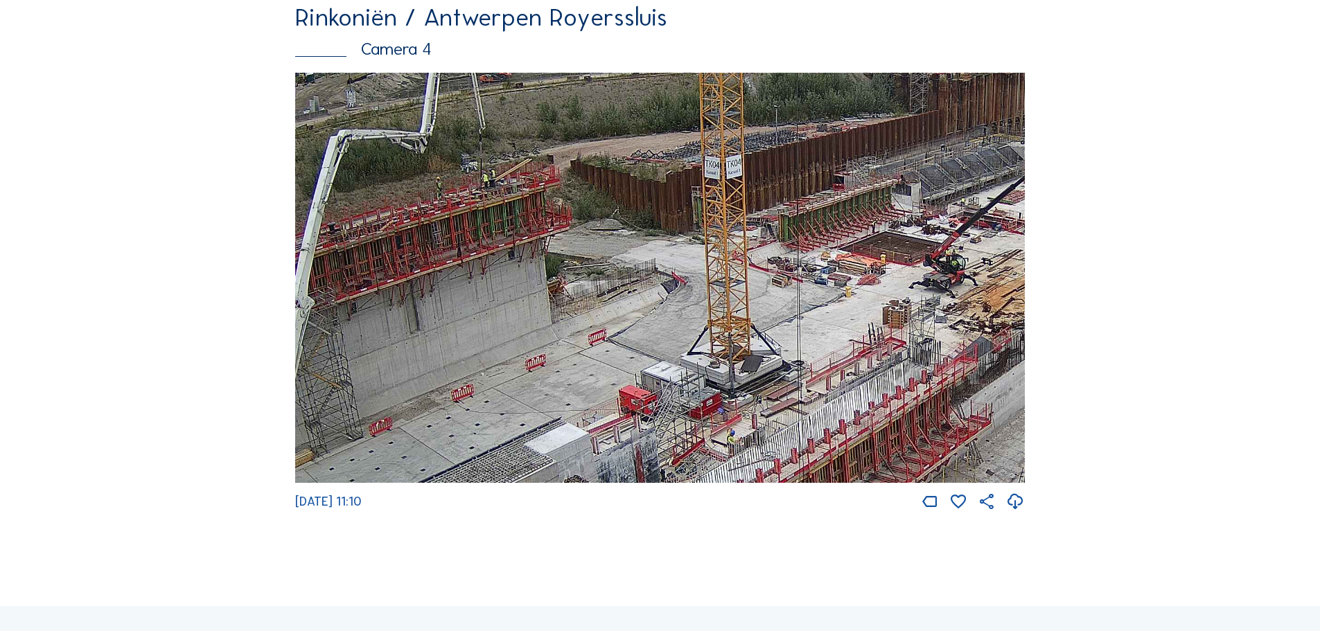
drag, startPoint x: 810, startPoint y: 362, endPoint x: 627, endPoint y: 218, distance: 233.0
click at [627, 218] on img at bounding box center [660, 278] width 730 height 411
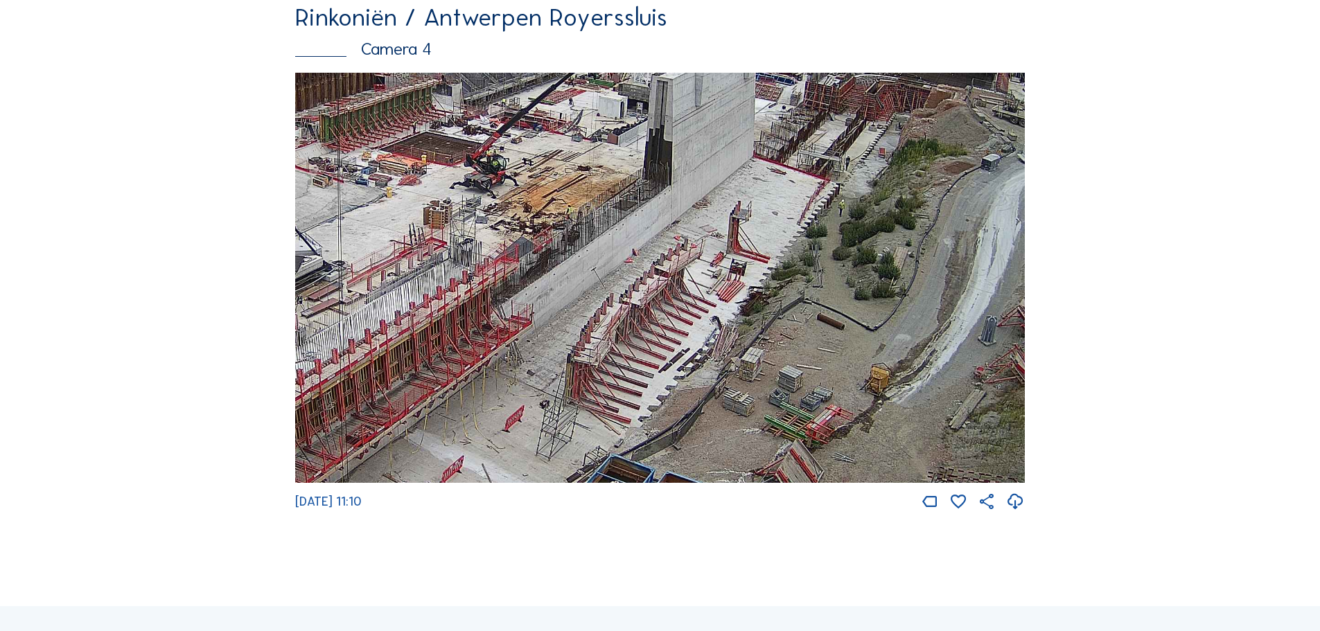
drag, startPoint x: 992, startPoint y: 295, endPoint x: 533, endPoint y: 195, distance: 470.2
click at [533, 195] on img at bounding box center [660, 278] width 730 height 411
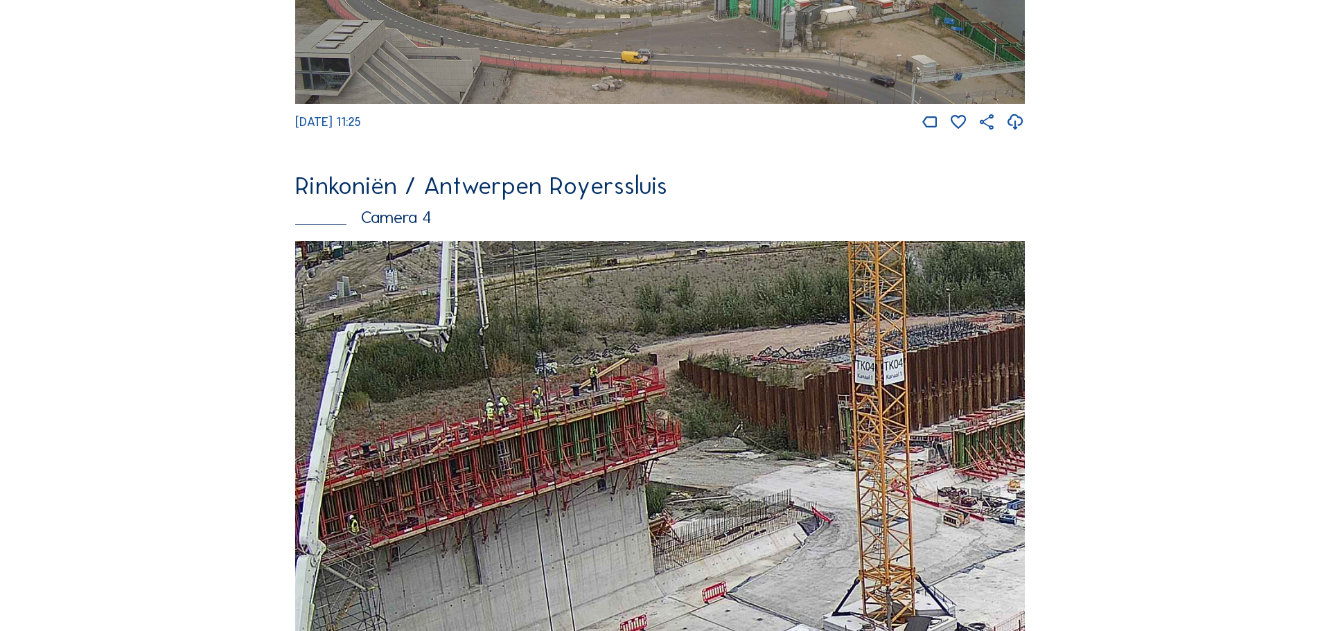
scroll to position [2079, 0]
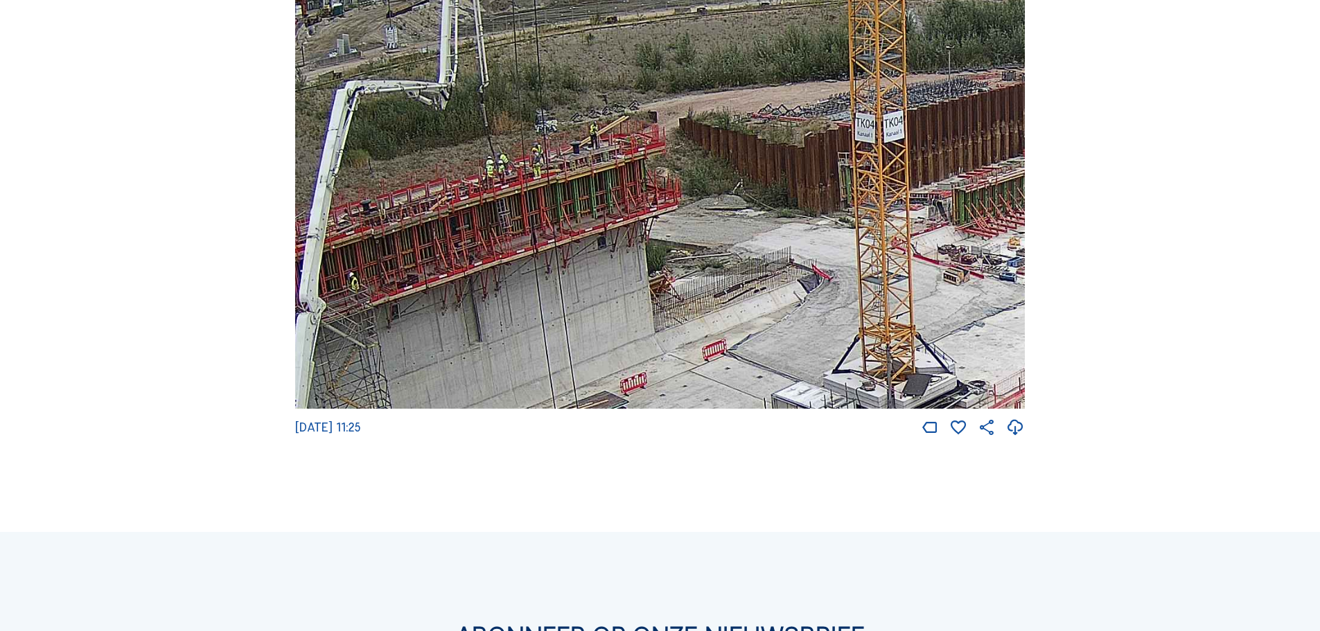
scroll to position [2439, 0]
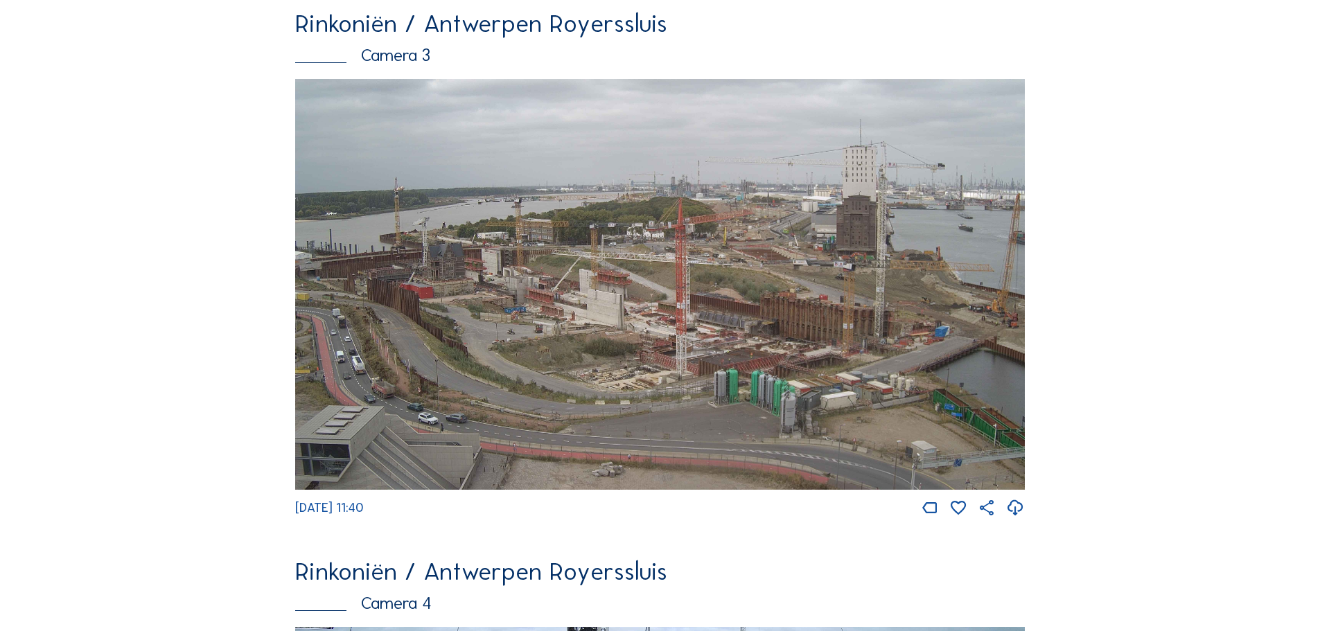
scroll to position [2218, 0]
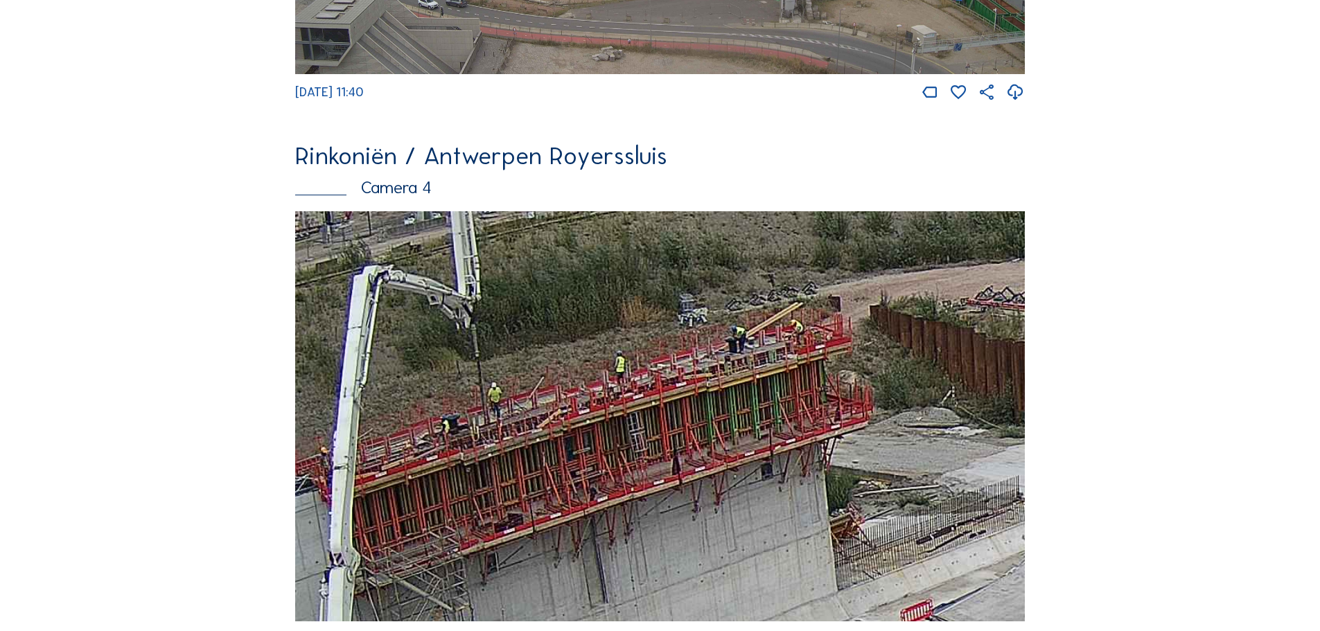
drag, startPoint x: 543, startPoint y: 398, endPoint x: 665, endPoint y: 392, distance: 122.1
click at [665, 392] on img at bounding box center [660, 416] width 730 height 411
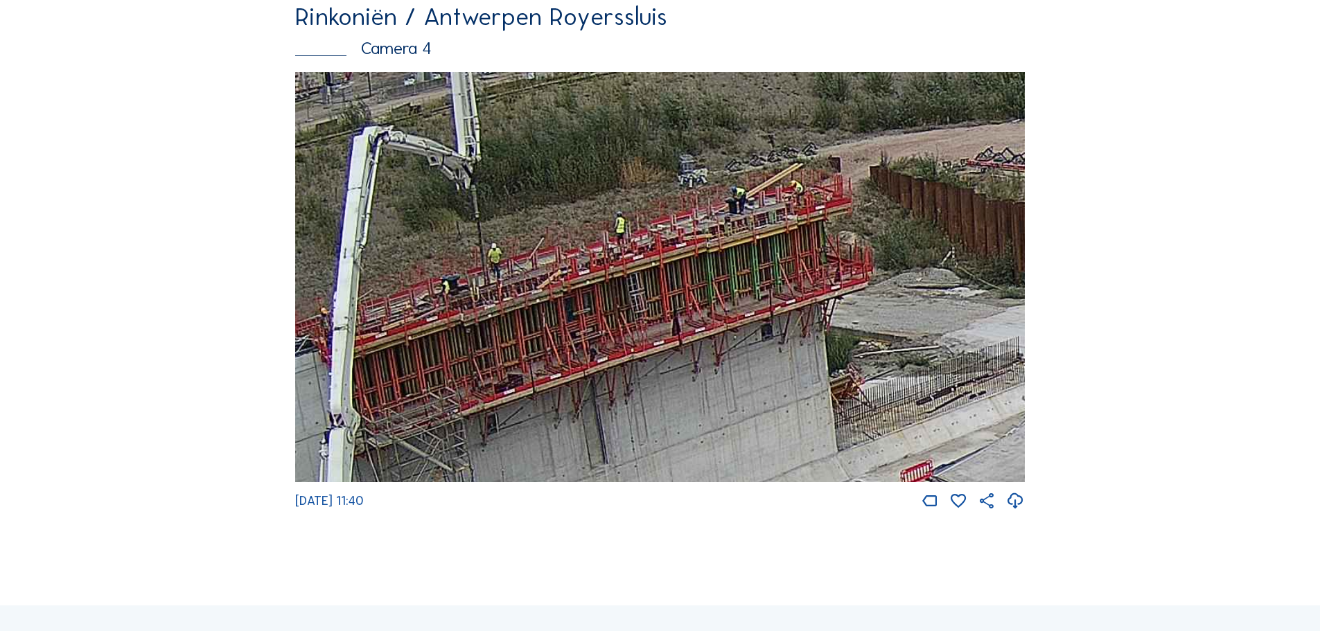
scroll to position [2357, 0]
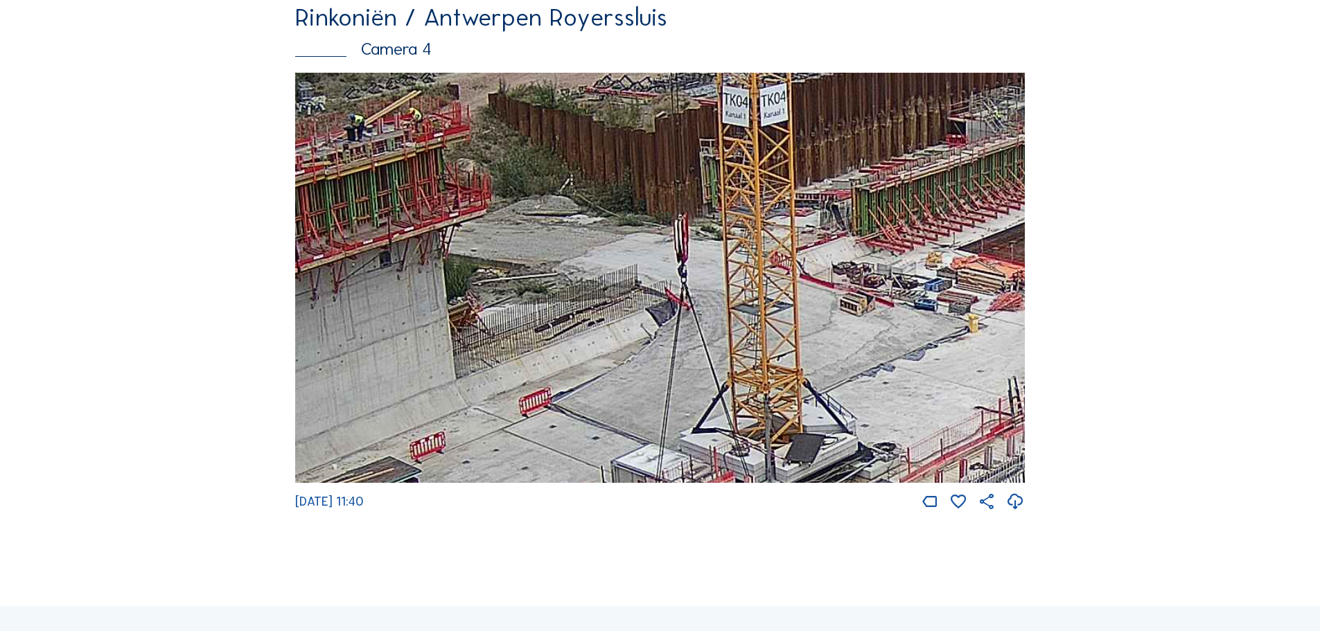
drag, startPoint x: 755, startPoint y: 274, endPoint x: 350, endPoint y: 68, distance: 454.1
click at [356, 74] on div "Rinkoniën / Antwerpen Royerssluis Camera 4 We 20 Aug 2025 11:40" at bounding box center [660, 258] width 730 height 507
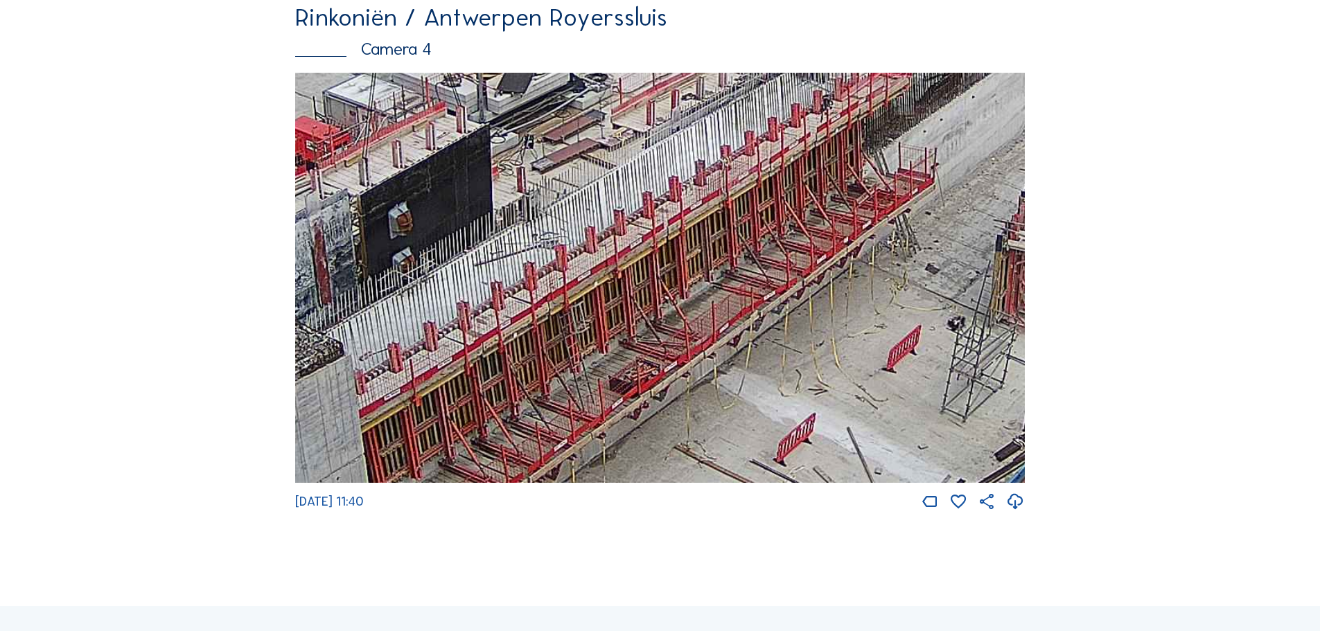
drag, startPoint x: 557, startPoint y: 198, endPoint x: 802, endPoint y: 81, distance: 270.9
click at [802, 81] on div "Rinkoniën / Antwerpen Royerssluis Camera 4 We 20 Aug 2025 11:40" at bounding box center [660, 258] width 730 height 507
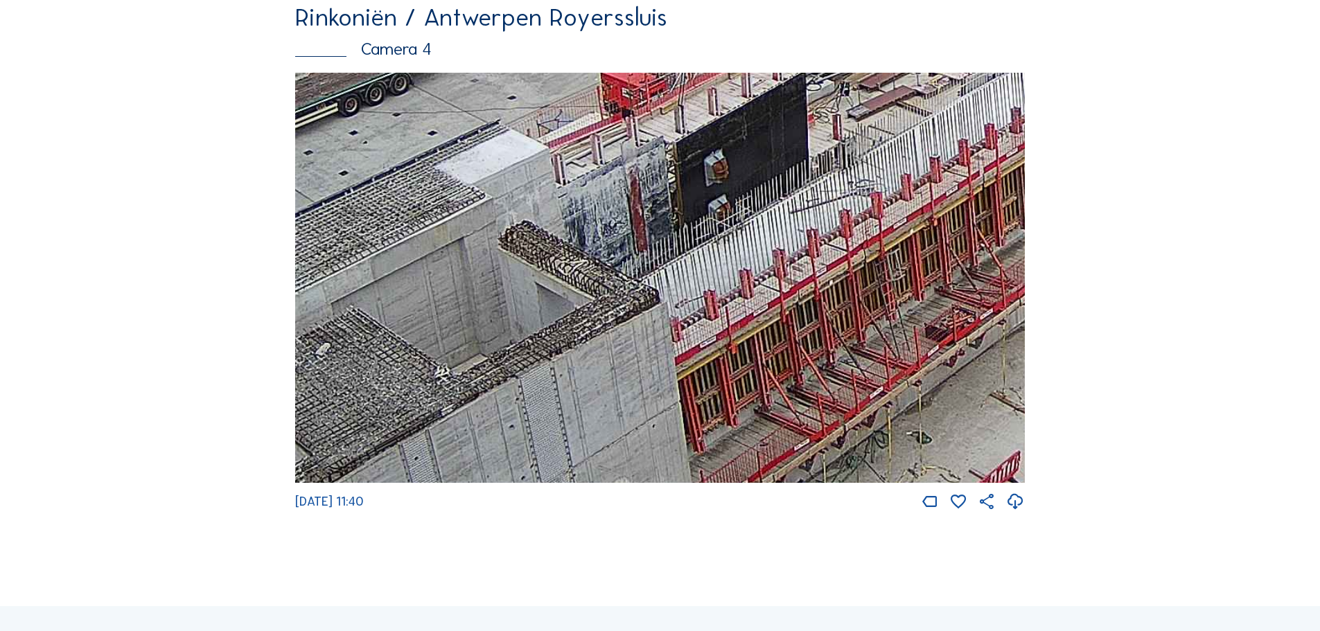
drag, startPoint x: 393, startPoint y: 286, endPoint x: 639, endPoint y: 254, distance: 248.2
click at [639, 254] on img at bounding box center [660, 278] width 730 height 411
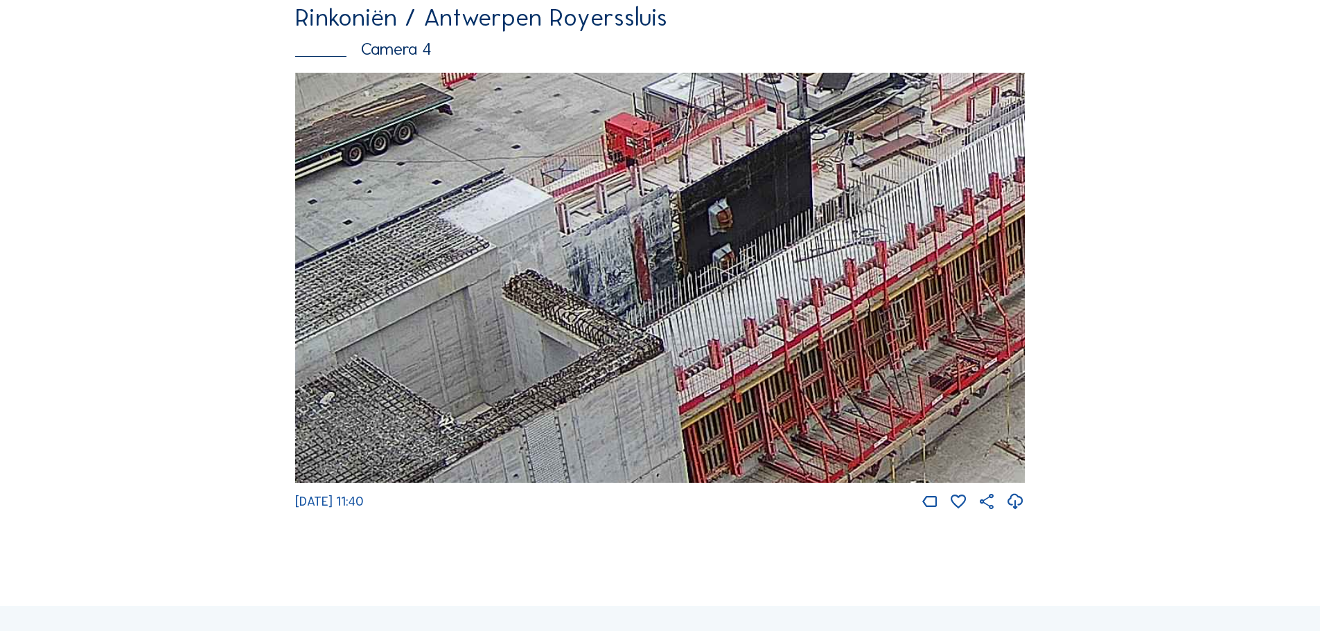
drag, startPoint x: 735, startPoint y: 222, endPoint x: 739, endPoint y: 272, distance: 49.4
click at [739, 272] on img at bounding box center [660, 278] width 730 height 411
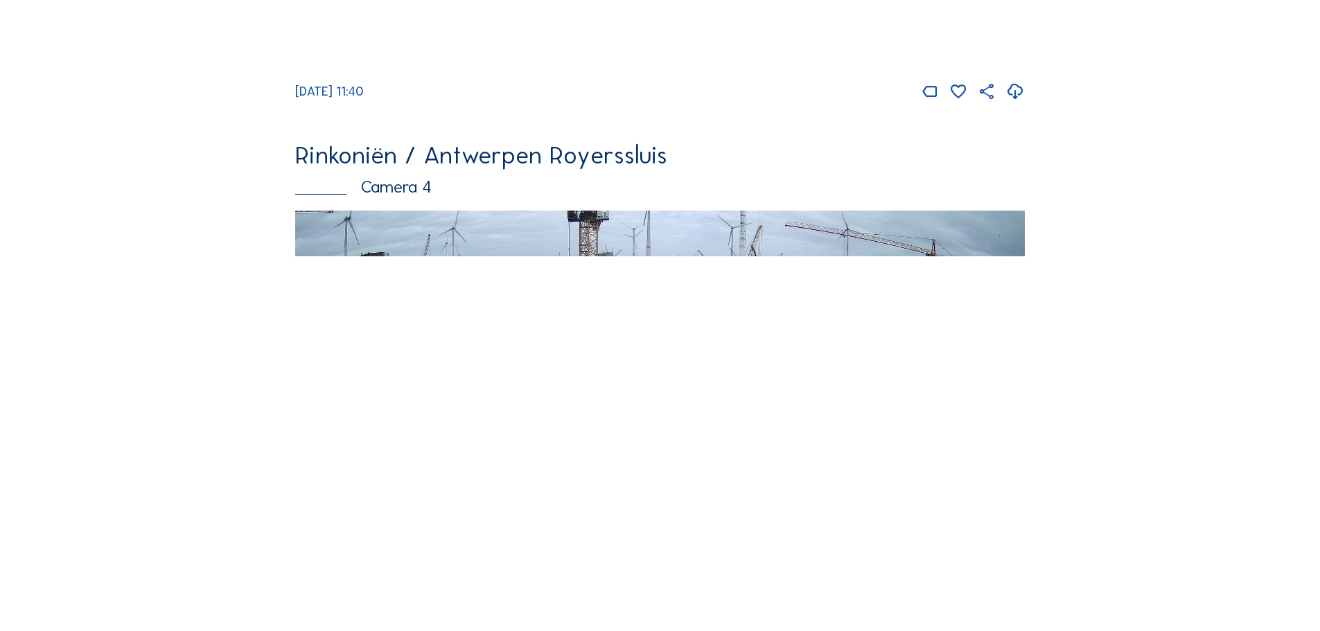
scroll to position [2218, 0]
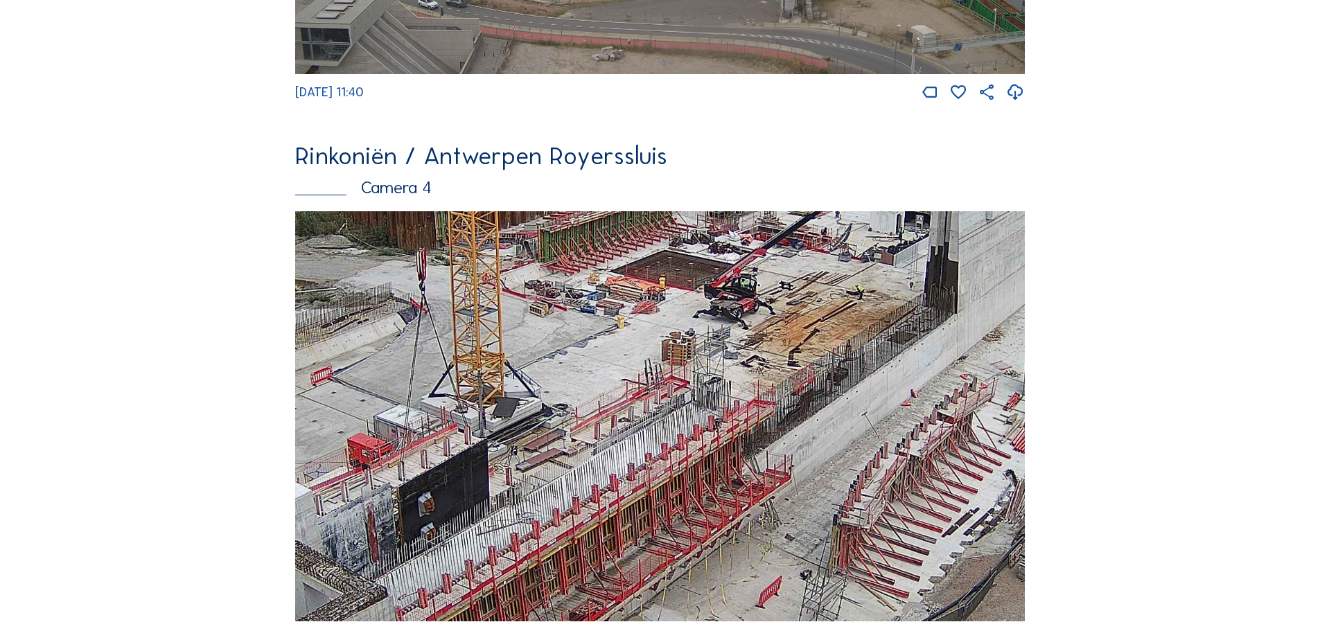
drag, startPoint x: 853, startPoint y: 487, endPoint x: 711, endPoint y: 597, distance: 180.2
click at [711, 597] on img at bounding box center [660, 416] width 730 height 411
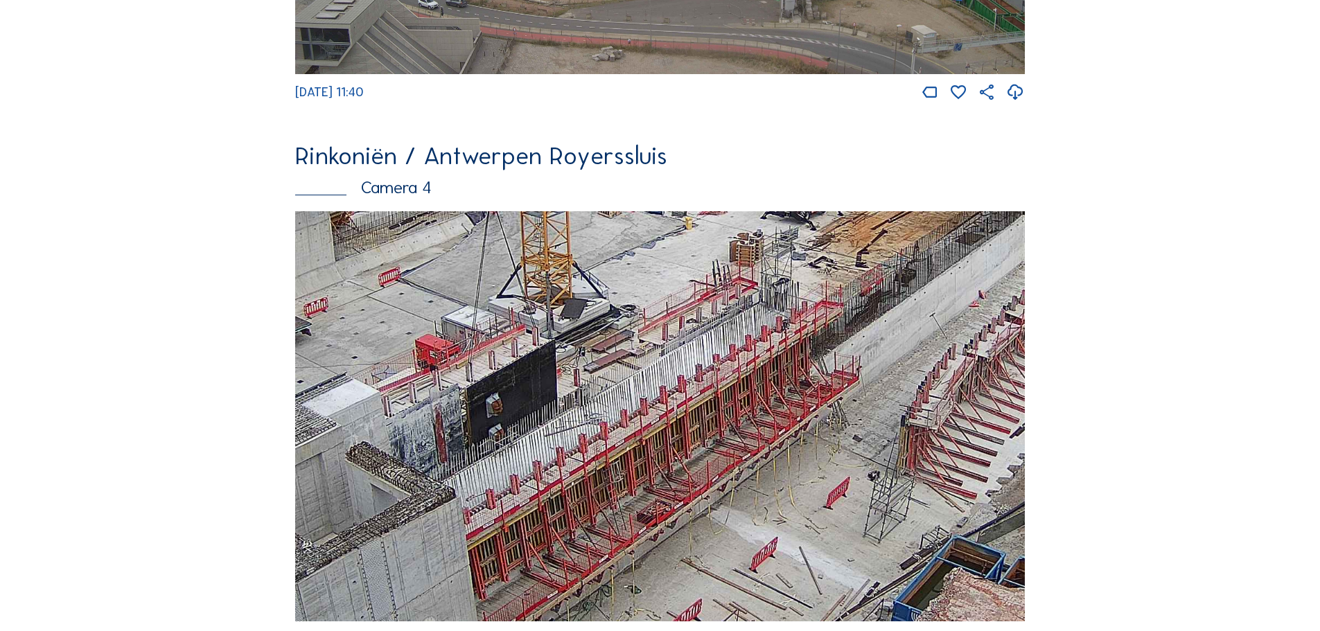
drag, startPoint x: 642, startPoint y: 536, endPoint x: 711, endPoint y: 435, distance: 122.6
click at [711, 435] on img at bounding box center [660, 416] width 730 height 411
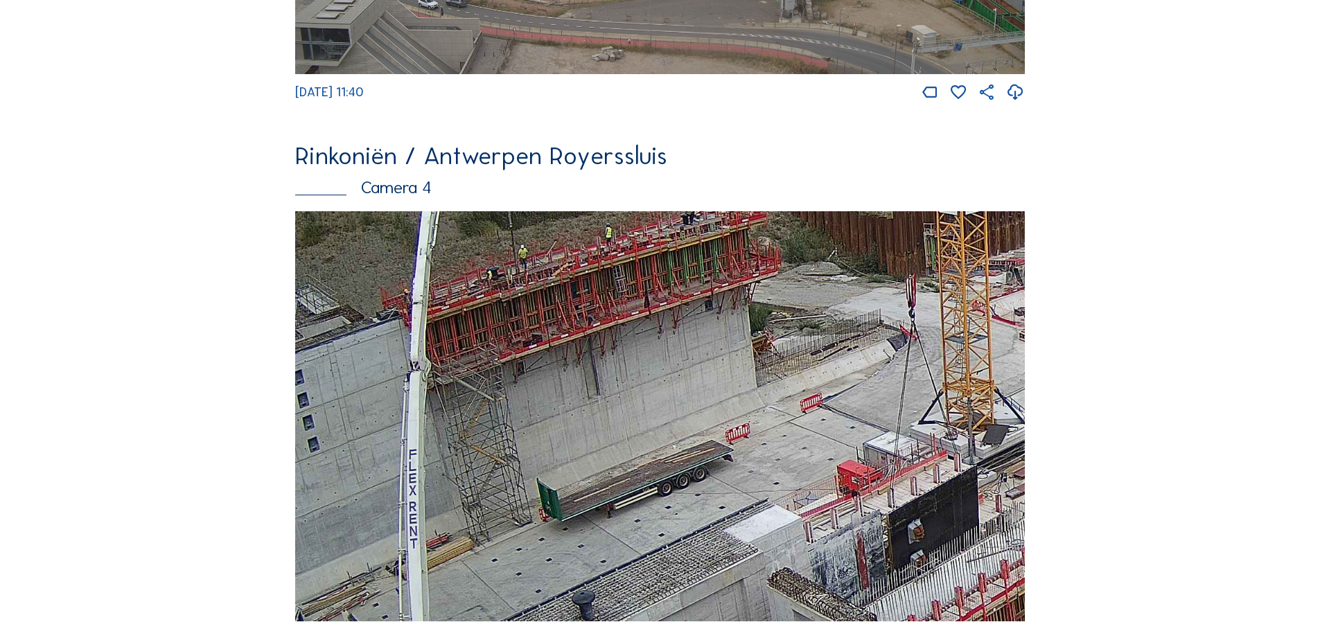
drag, startPoint x: 344, startPoint y: 500, endPoint x: 764, endPoint y: 641, distance: 443.8
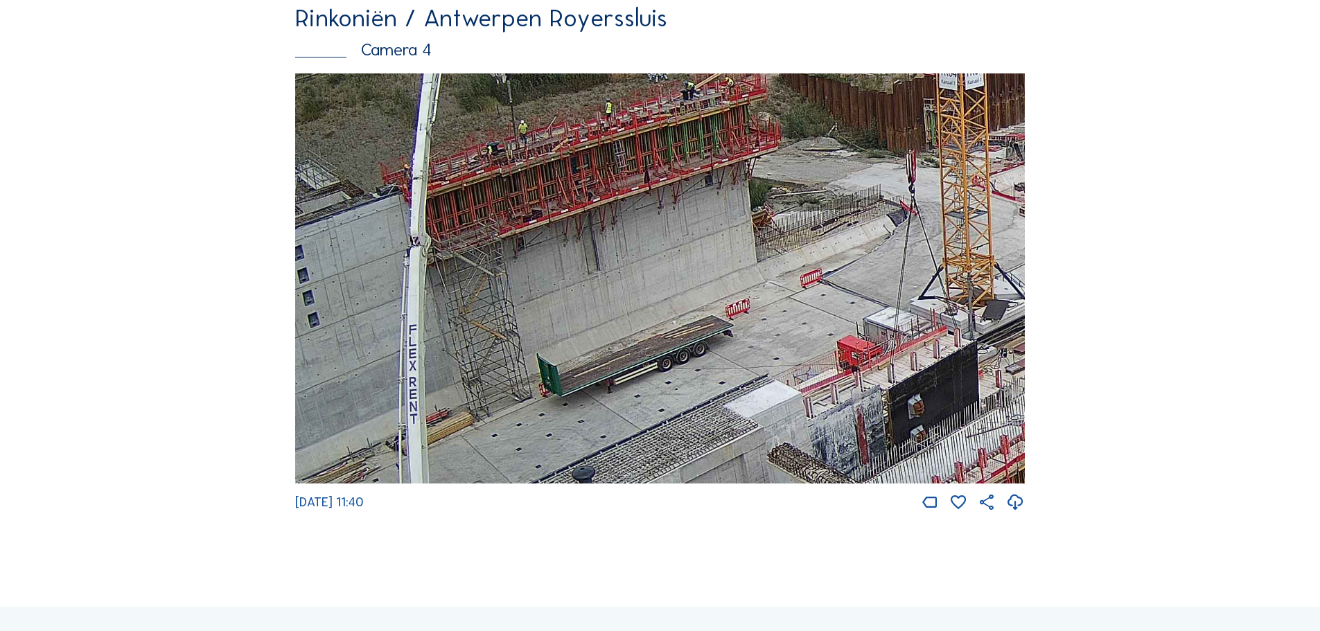
scroll to position [2357, 0]
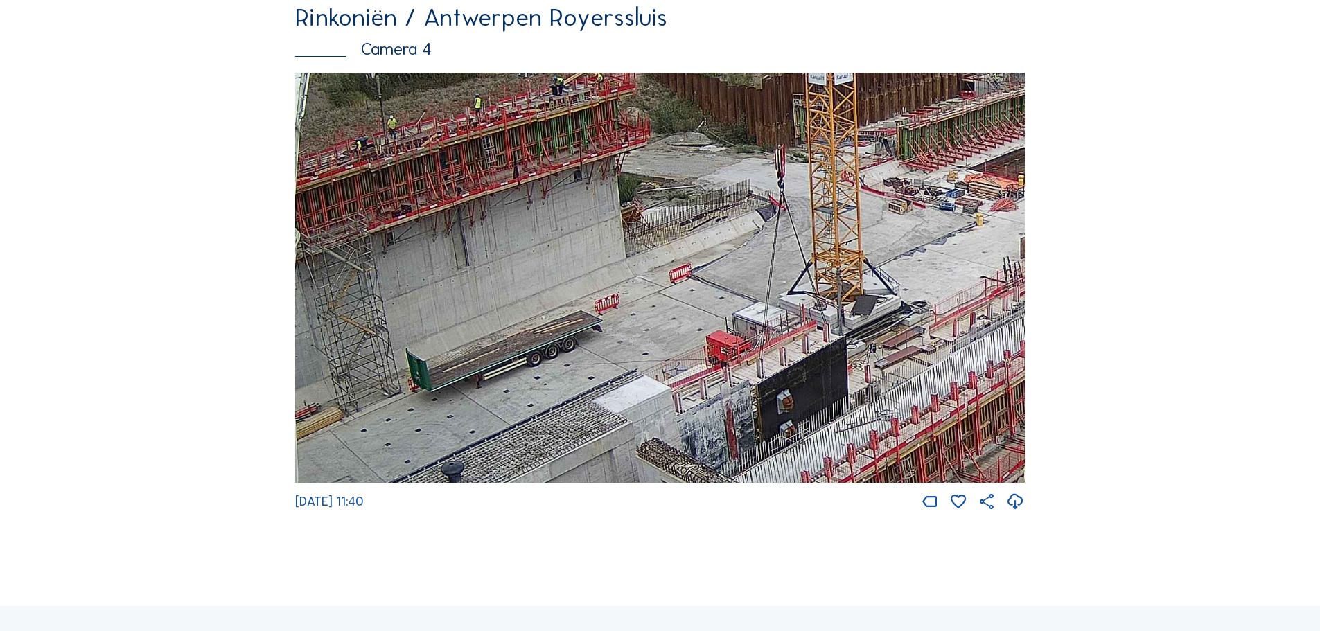
drag, startPoint x: 724, startPoint y: 356, endPoint x: 593, endPoint y: 350, distance: 131.1
click at [590, 351] on img at bounding box center [660, 278] width 730 height 411
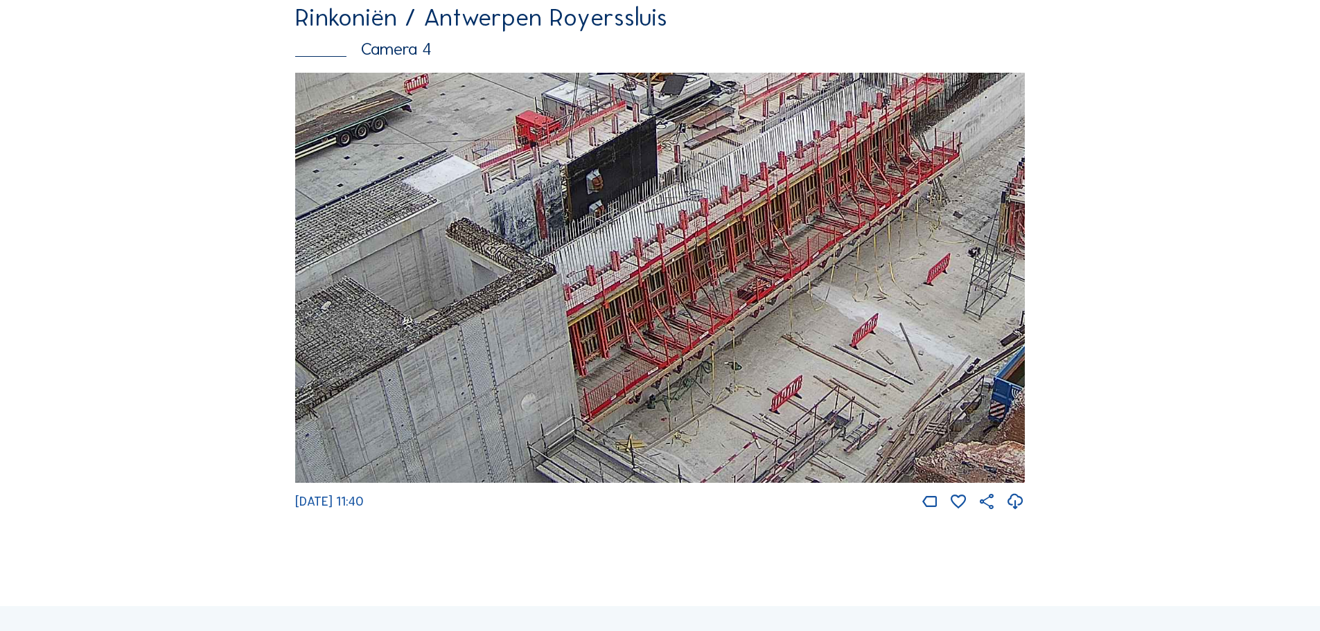
drag, startPoint x: 844, startPoint y: 423, endPoint x: 656, endPoint y: 202, distance: 290.0
click at [656, 202] on img at bounding box center [660, 278] width 730 height 411
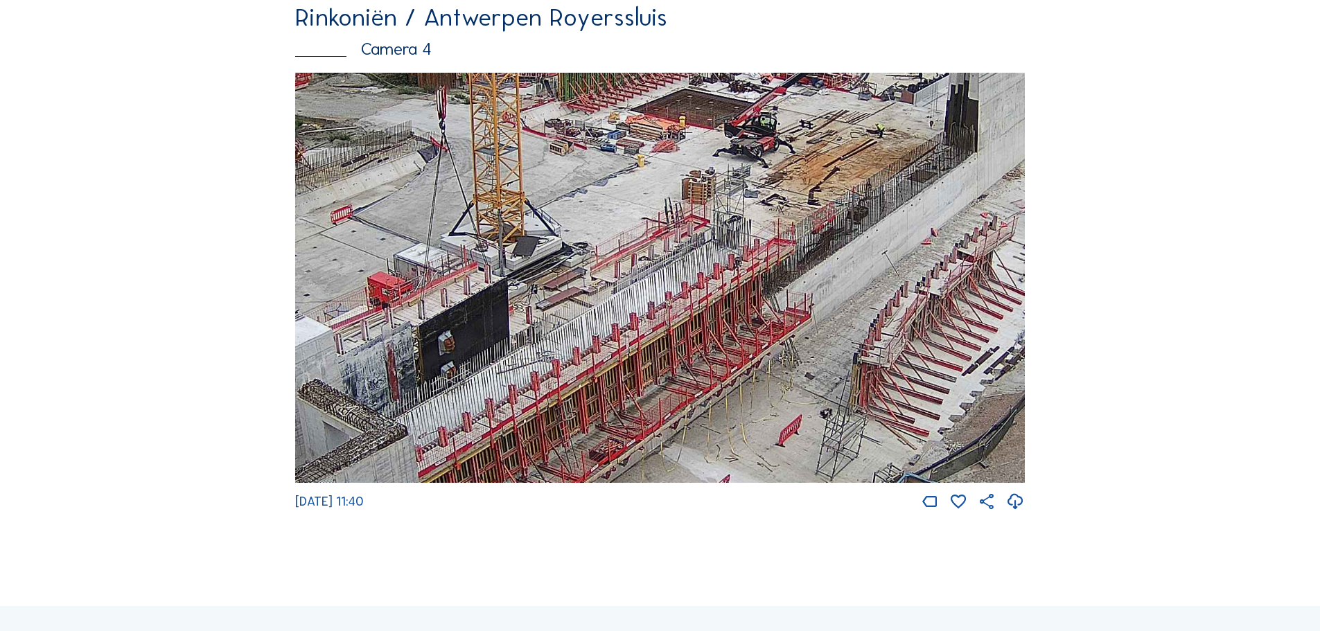
drag, startPoint x: 846, startPoint y: 286, endPoint x: 696, endPoint y: 448, distance: 220.7
click at [697, 448] on img at bounding box center [660, 278] width 730 height 411
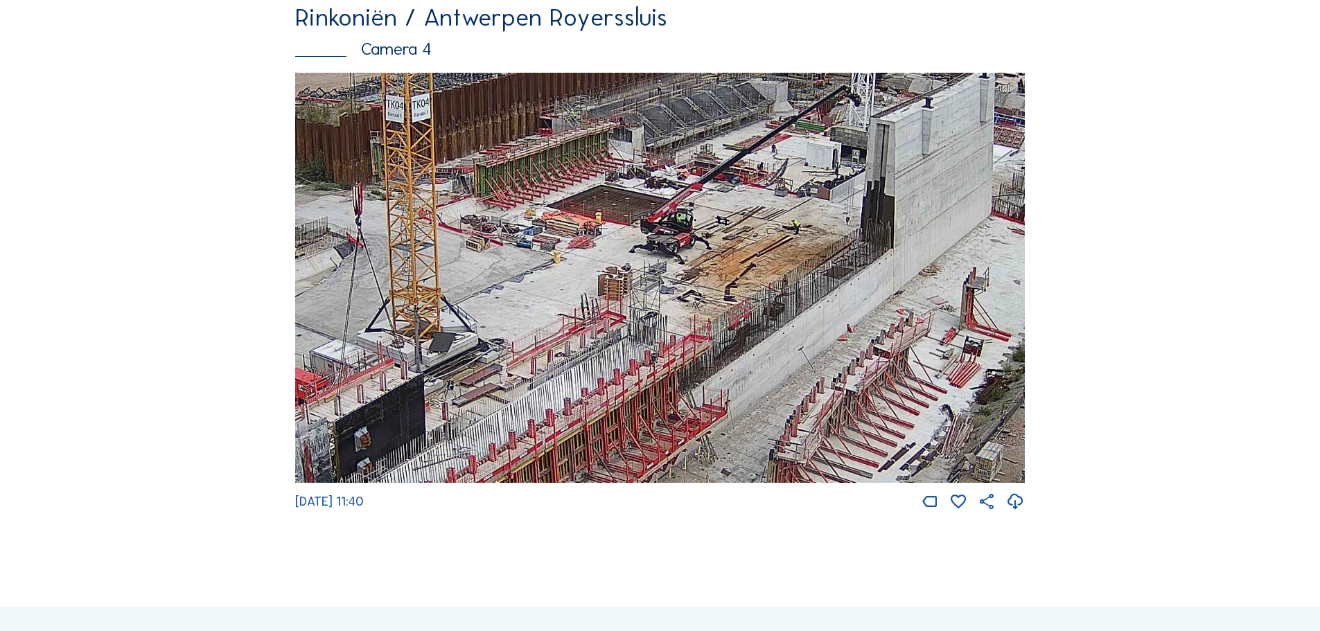
drag, startPoint x: 812, startPoint y: 283, endPoint x: 729, endPoint y: 372, distance: 122.1
click at [729, 372] on img at bounding box center [660, 278] width 730 height 411
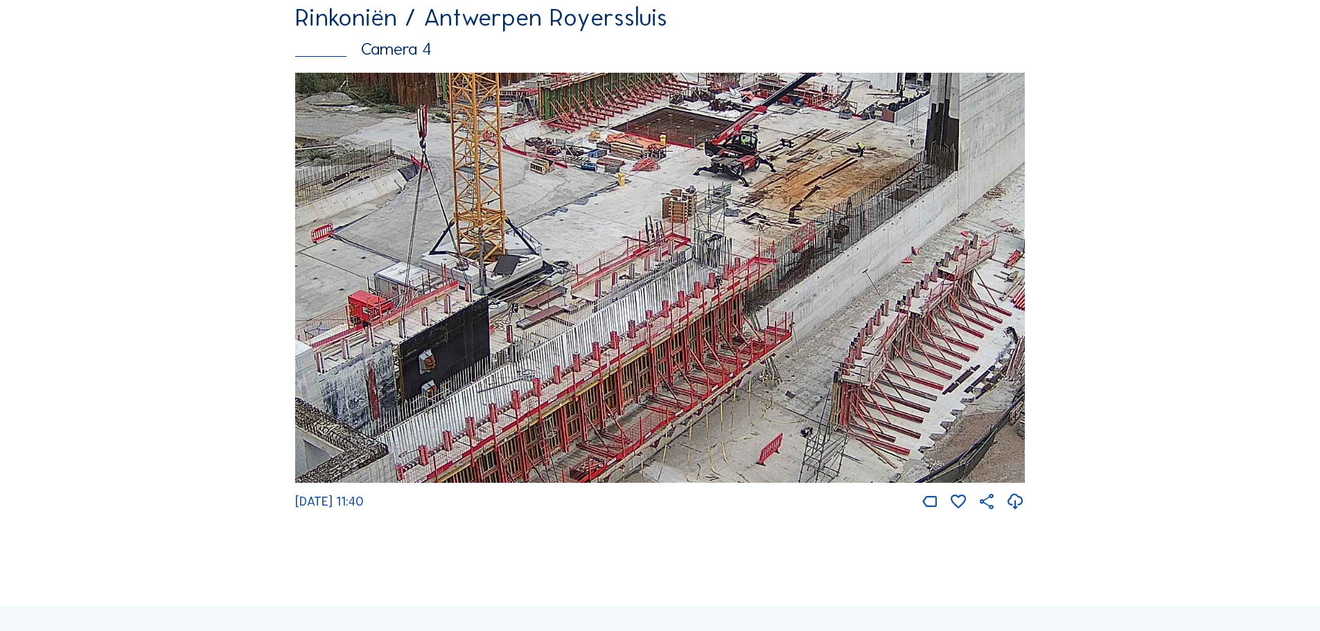
drag, startPoint x: 877, startPoint y: 256, endPoint x: 943, endPoint y: 177, distance: 103.8
click at [943, 177] on img at bounding box center [660, 278] width 730 height 411
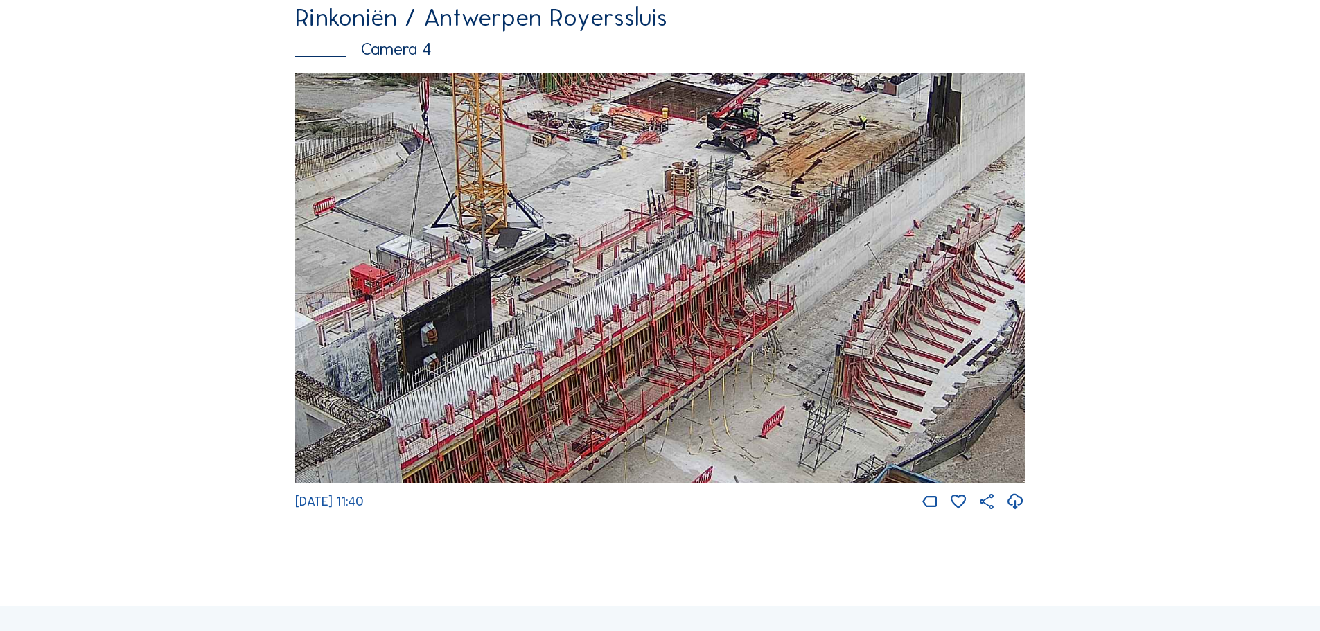
drag, startPoint x: 615, startPoint y: 356, endPoint x: 614, endPoint y: 329, distance: 26.4
click at [614, 329] on img at bounding box center [660, 278] width 730 height 411
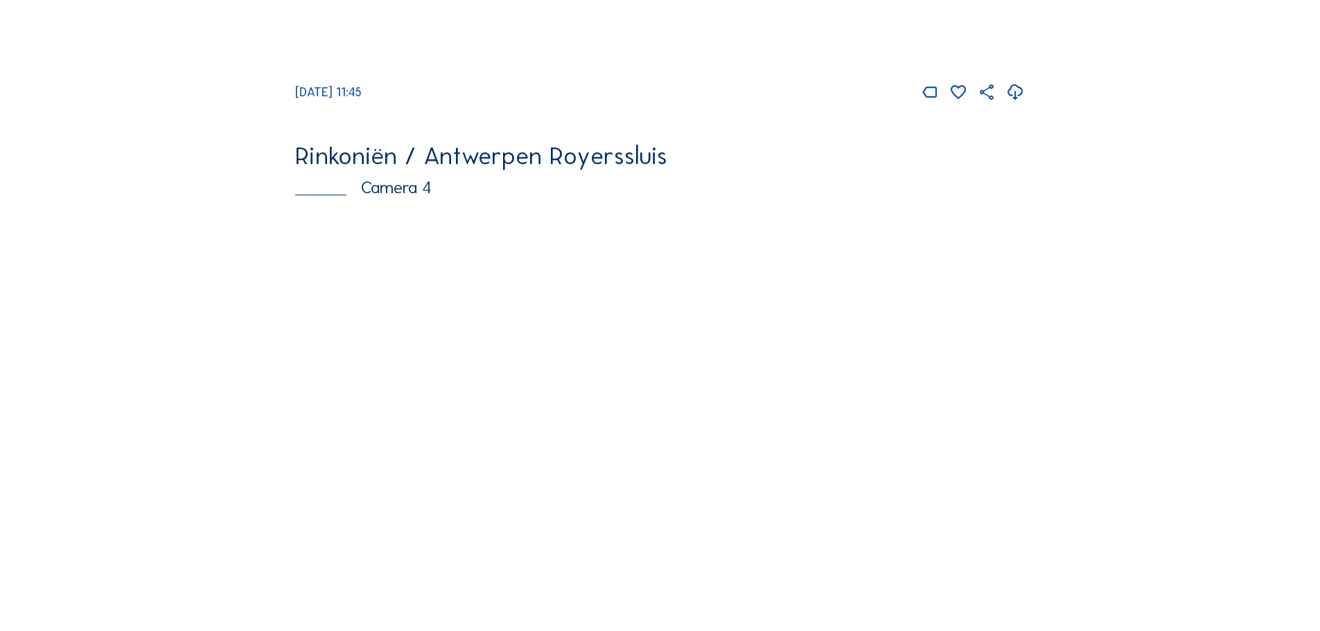
scroll to position [2218, 0]
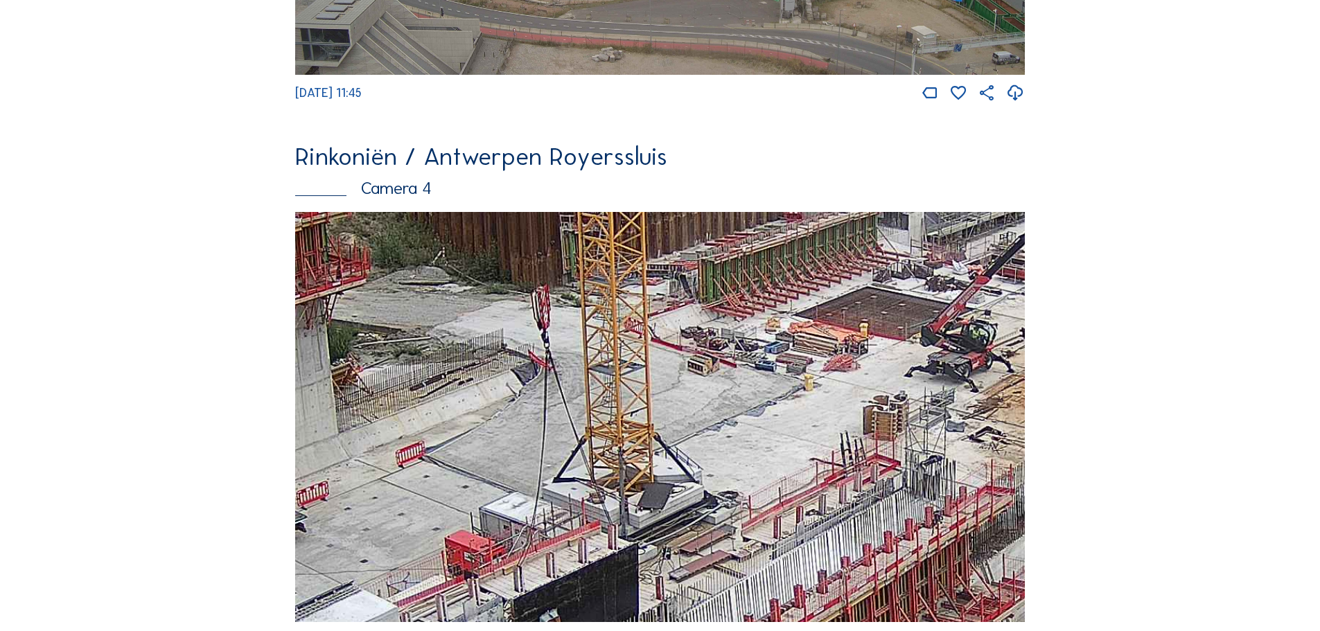
drag, startPoint x: 783, startPoint y: 404, endPoint x: 758, endPoint y: 540, distance: 138.1
click at [759, 541] on img at bounding box center [660, 417] width 730 height 411
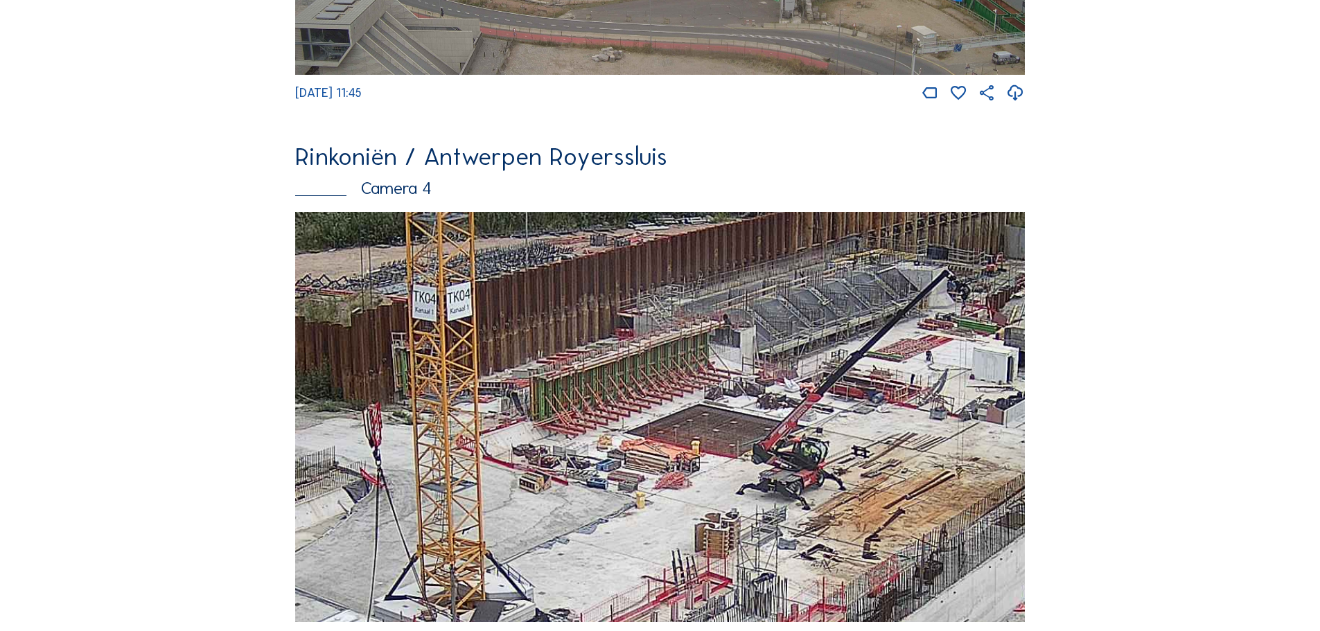
drag, startPoint x: 877, startPoint y: 449, endPoint x: 731, endPoint y: 516, distance: 160.7
click at [731, 516] on img at bounding box center [660, 417] width 730 height 411
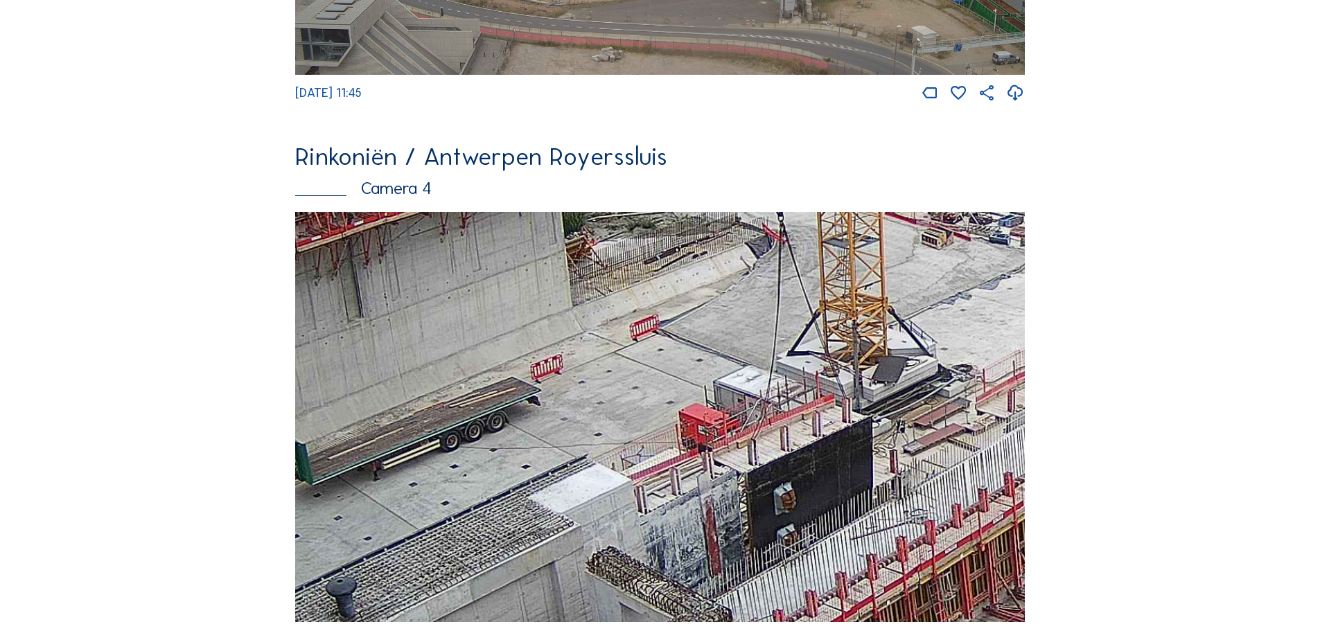
drag, startPoint x: 676, startPoint y: 394, endPoint x: 1089, endPoint y: 147, distance: 481.1
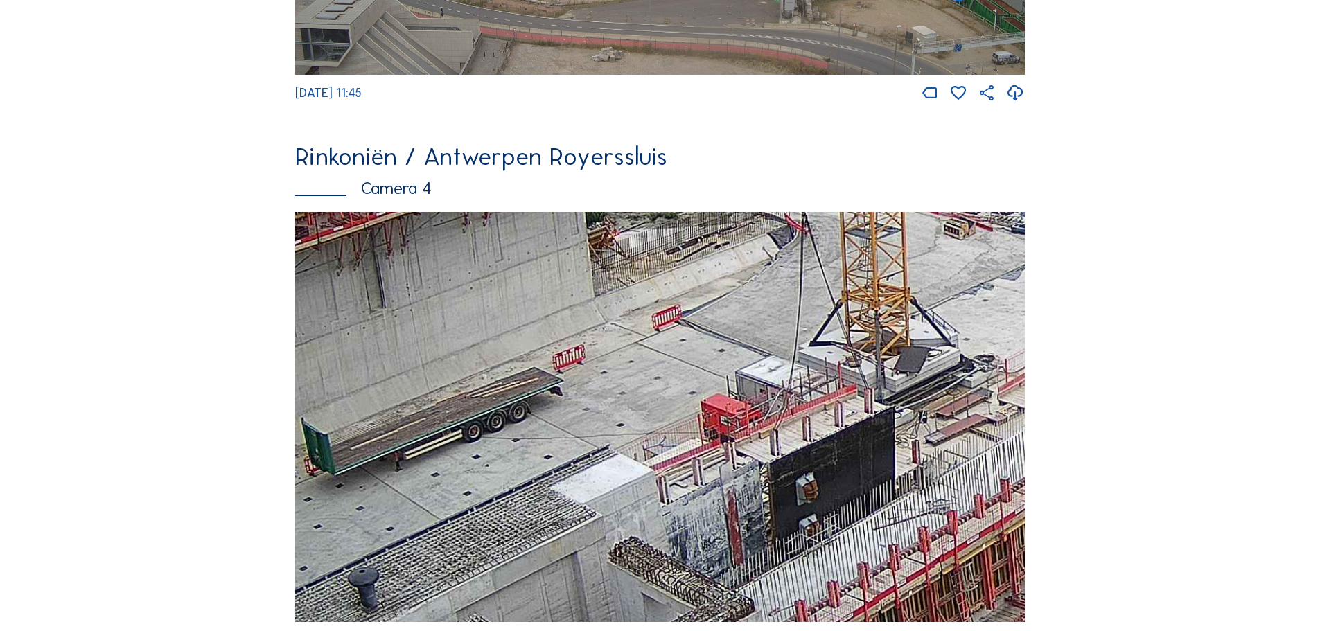
drag, startPoint x: 510, startPoint y: 554, endPoint x: 1330, endPoint y: 288, distance: 861.8
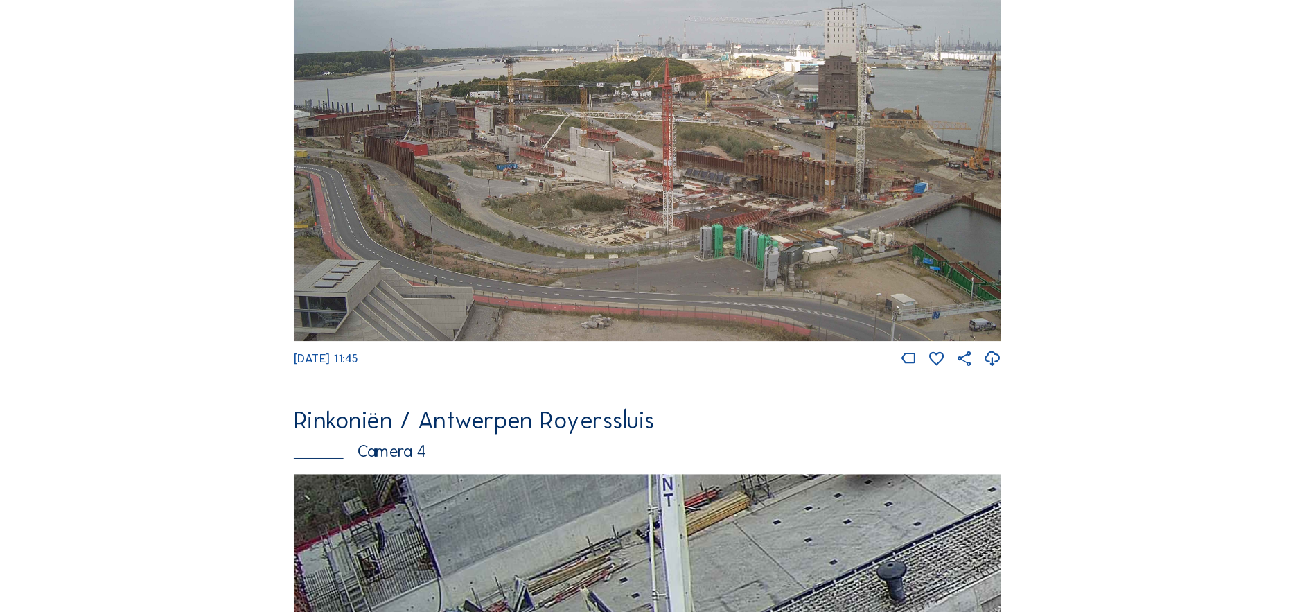
scroll to position [1663, 0]
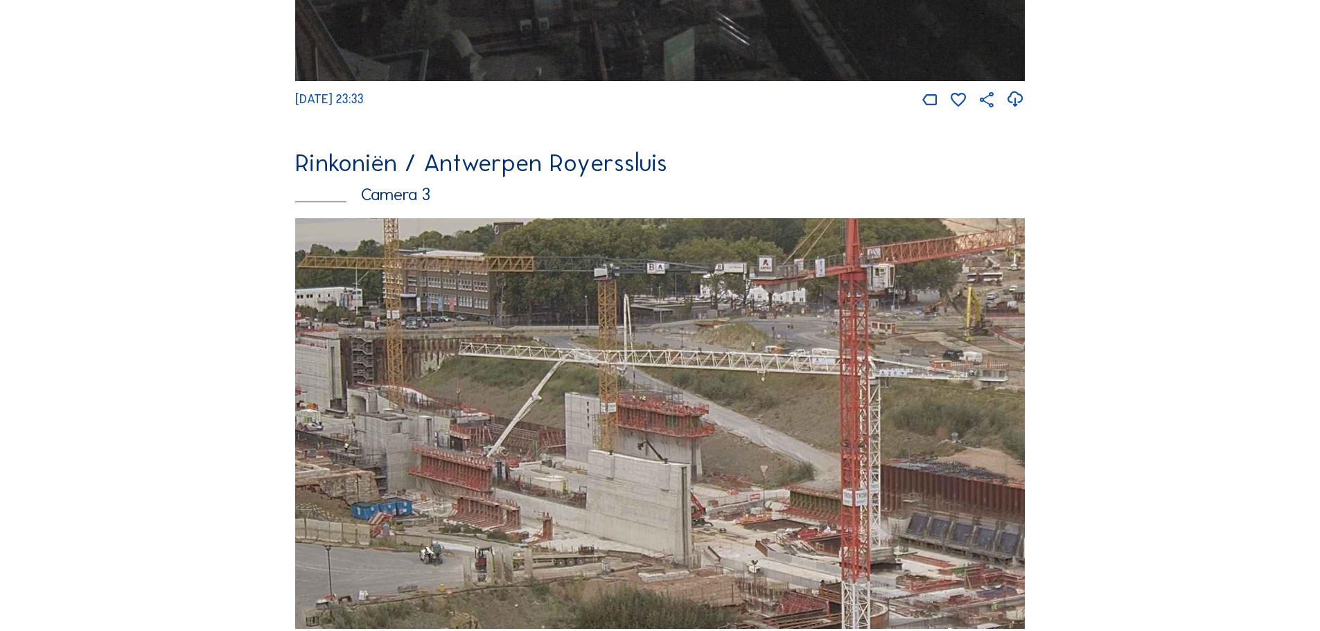
drag, startPoint x: 402, startPoint y: 504, endPoint x: 666, endPoint y: 444, distance: 270.7
click at [663, 448] on img at bounding box center [660, 423] width 730 height 411
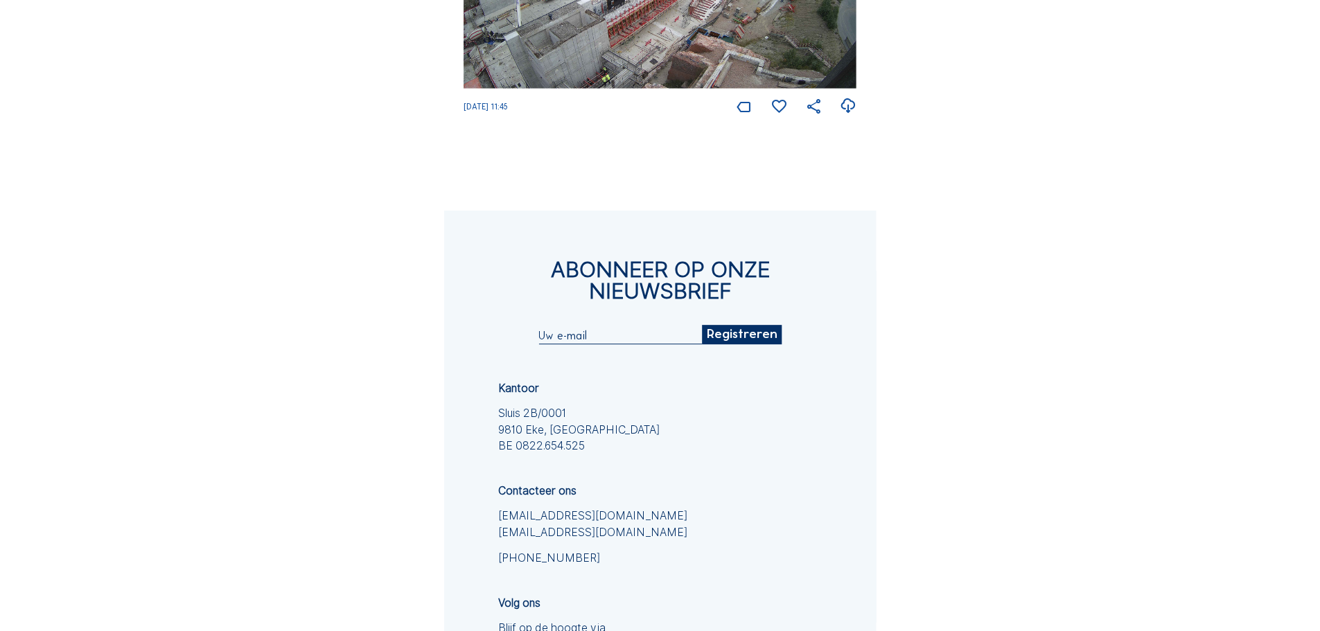
scroll to position [1661, 0]
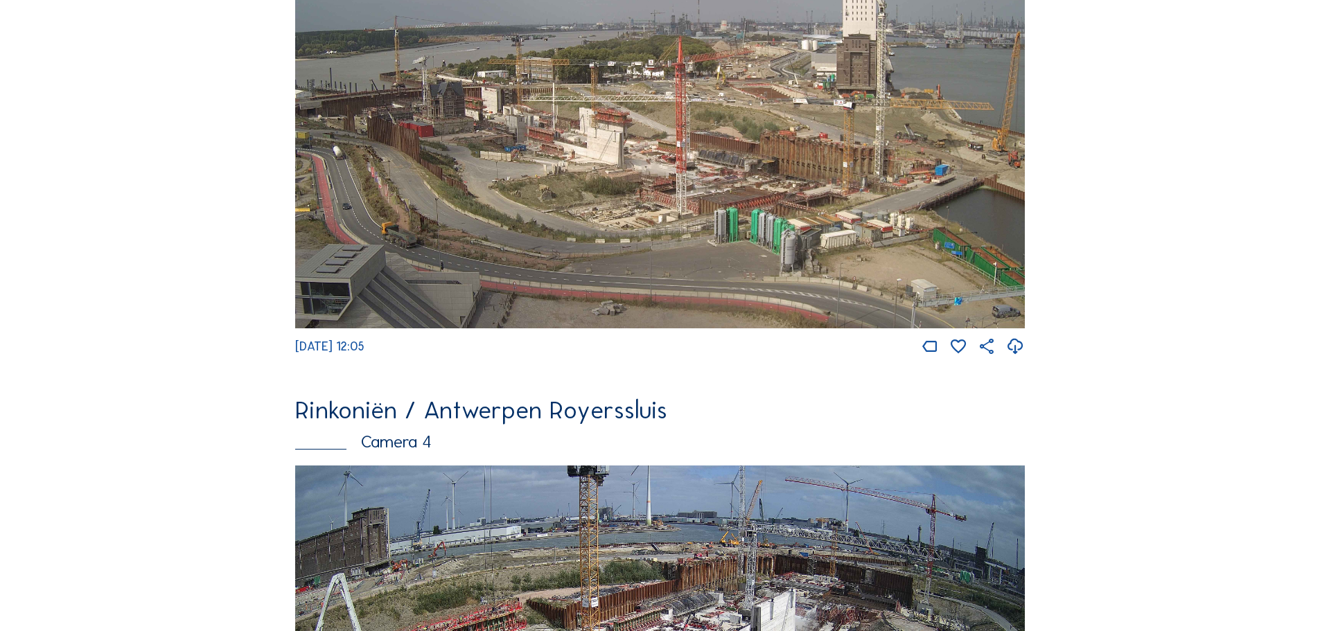
scroll to position [2493, 0]
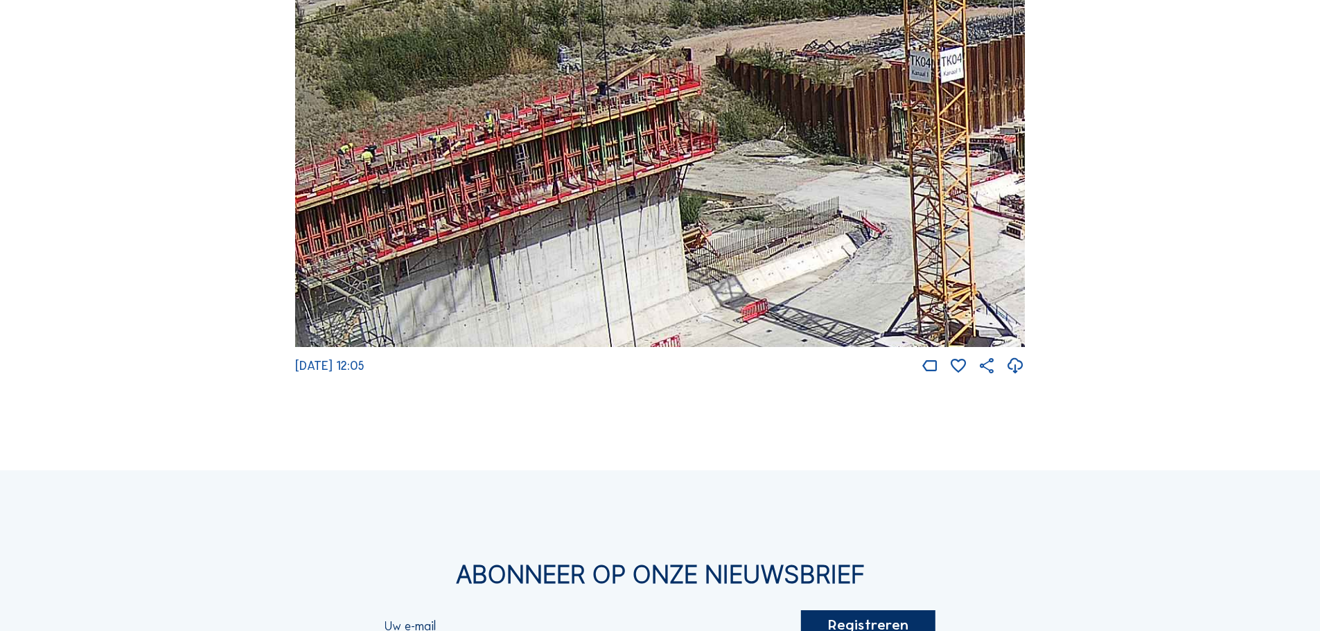
drag, startPoint x: 505, startPoint y: 269, endPoint x: 721, endPoint y: 22, distance: 327.6
click at [719, 28] on img at bounding box center [660, 142] width 730 height 411
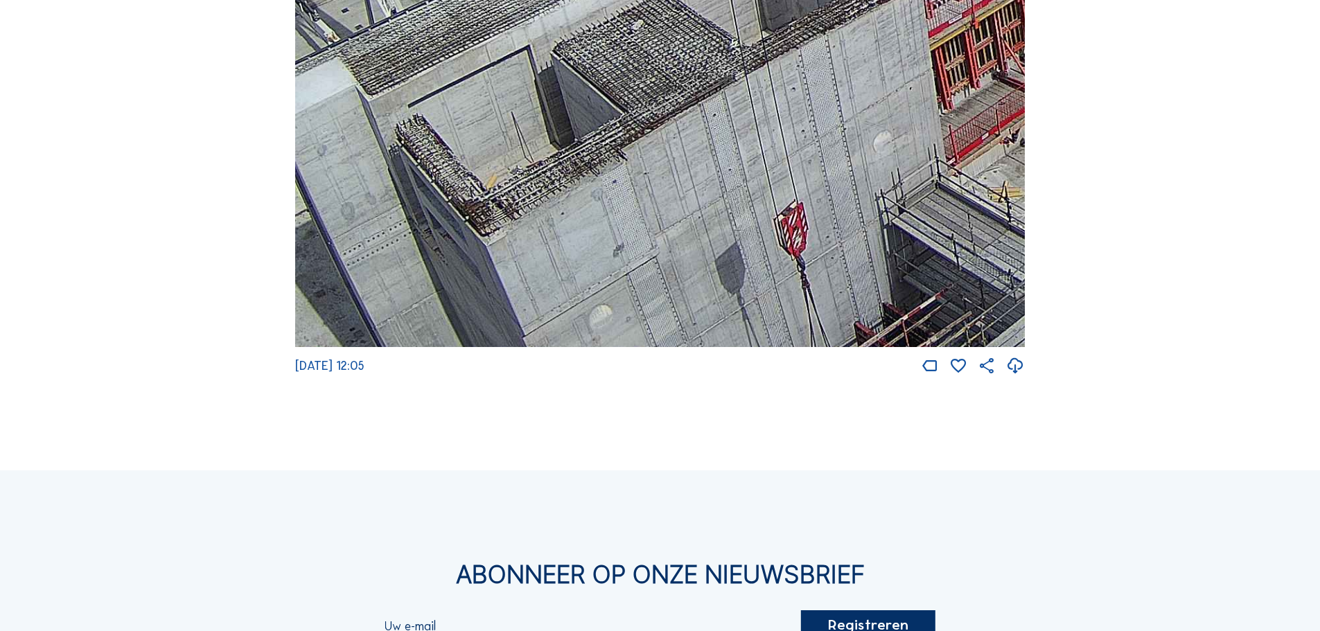
drag, startPoint x: 619, startPoint y: 285, endPoint x: 472, endPoint y: -21, distance: 339.7
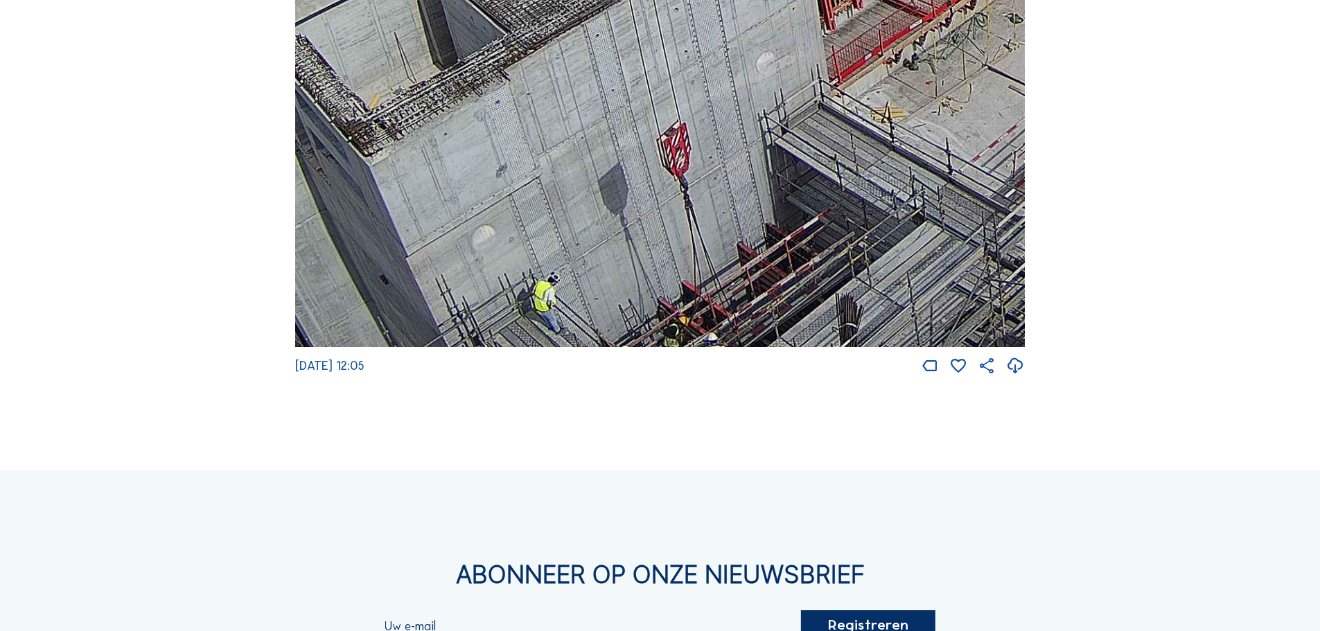
drag, startPoint x: 589, startPoint y: 42, endPoint x: 570, endPoint y: -25, distance: 69.1
